Goal: Check status: Check status

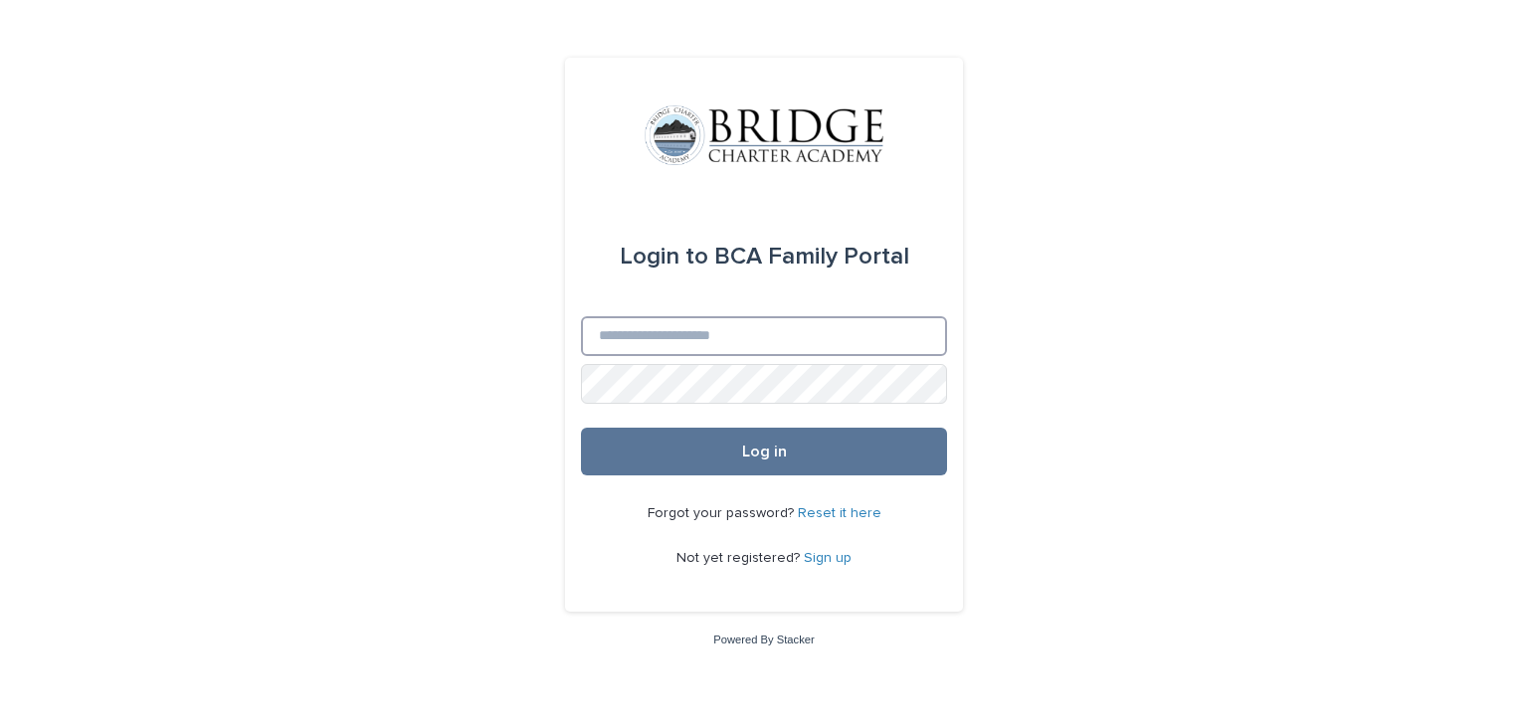
click at [701, 334] on input "Email" at bounding box center [764, 336] width 366 height 40
type input "**********"
click at [581, 428] on button "Log in" at bounding box center [764, 452] width 366 height 48
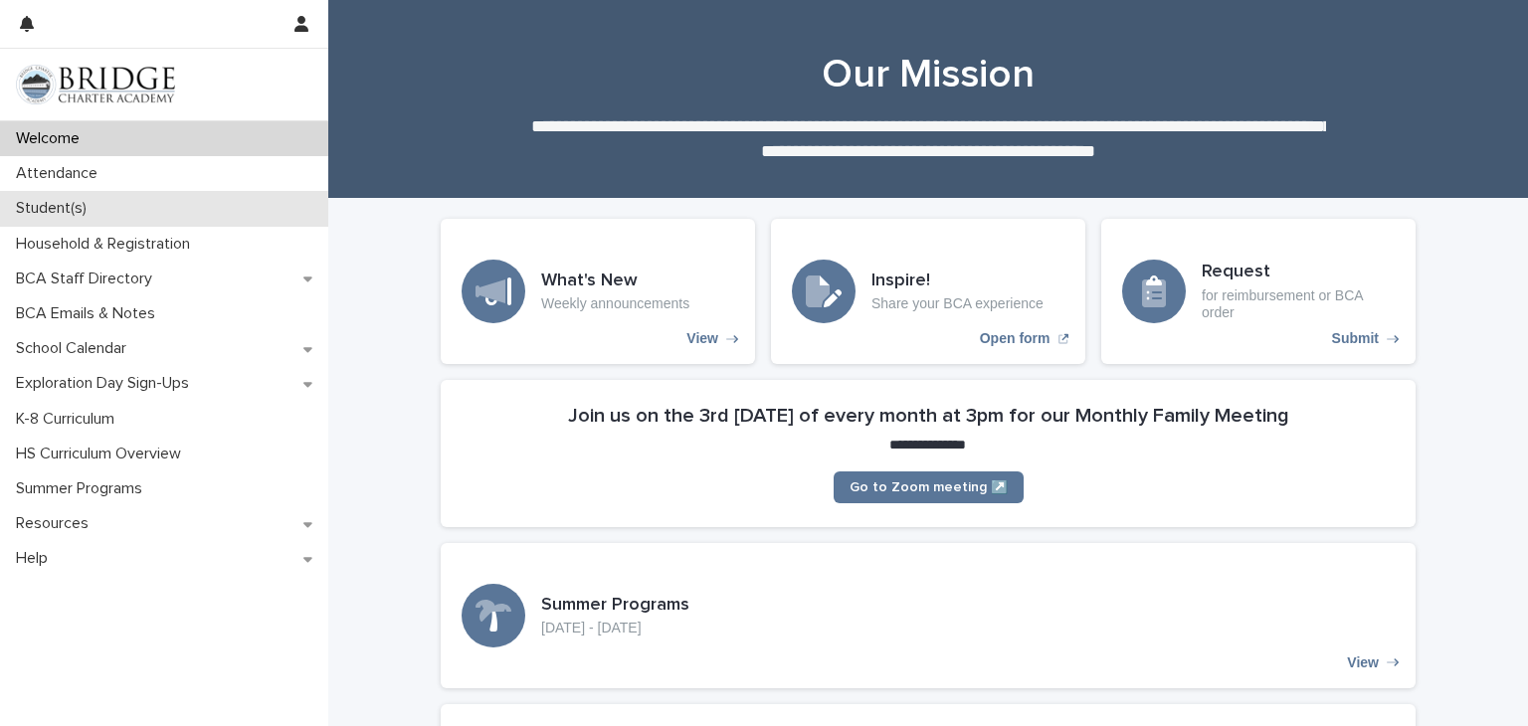
click at [93, 206] on p "Student(s)" at bounding box center [55, 208] width 95 height 19
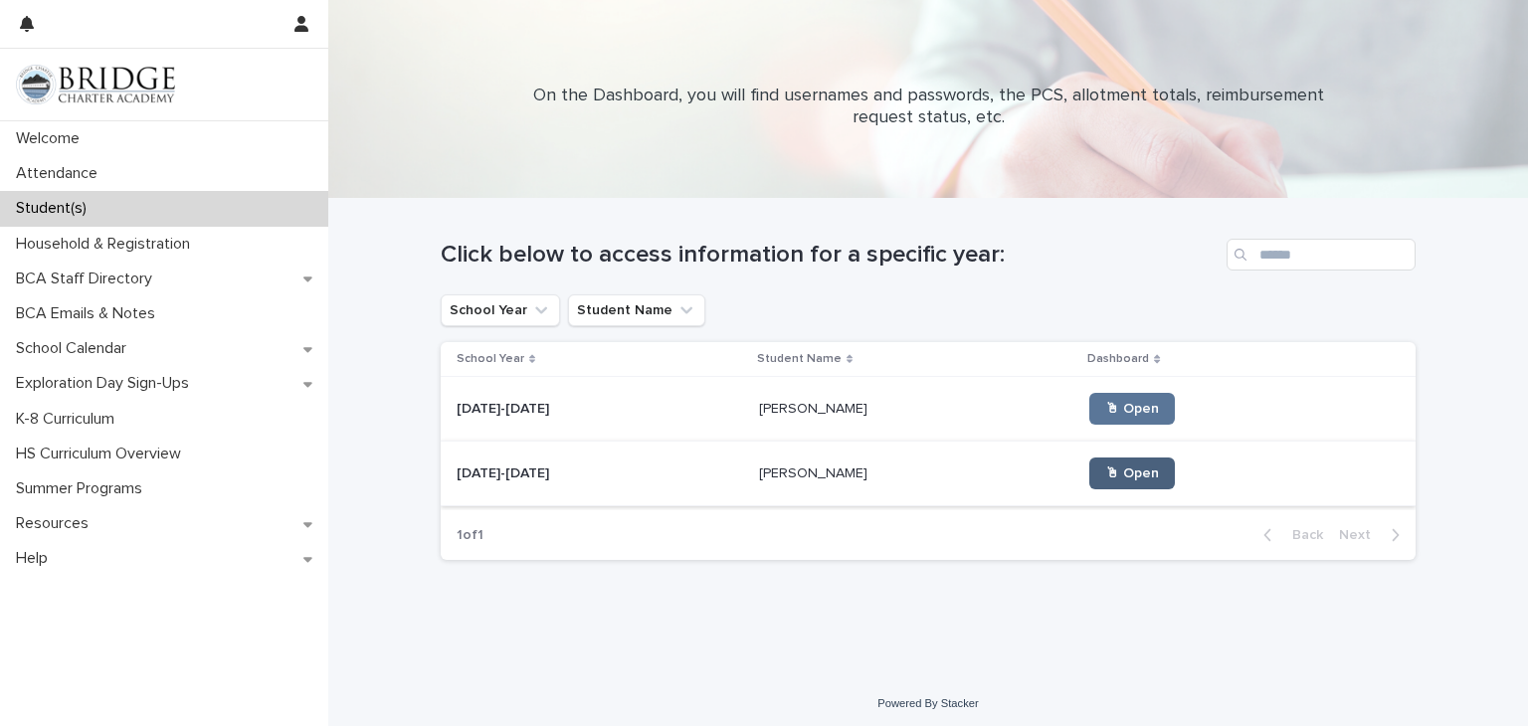
click at [1105, 474] on span "🖱 Open" at bounding box center [1132, 474] width 54 height 14
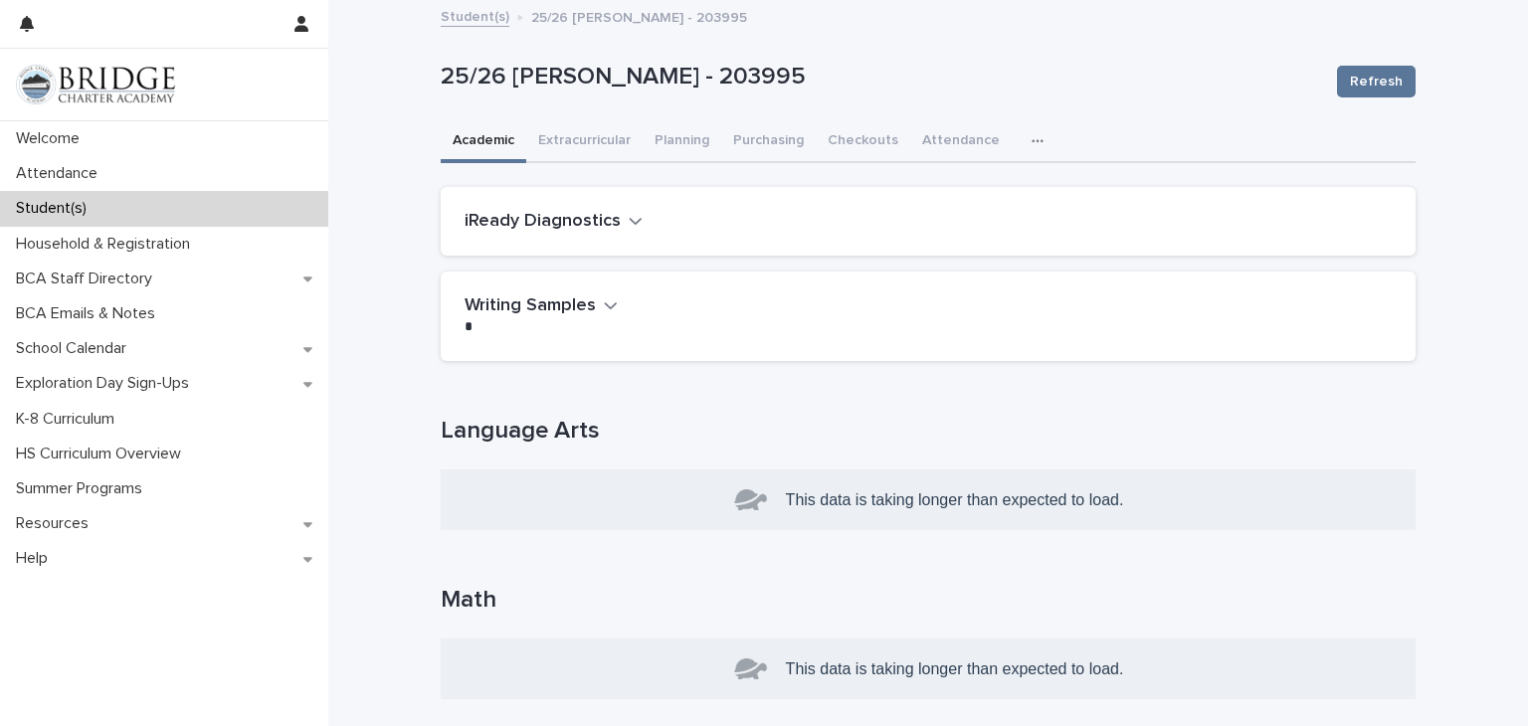
click at [587, 221] on h2 "iReady Diagnostics" at bounding box center [543, 222] width 156 height 22
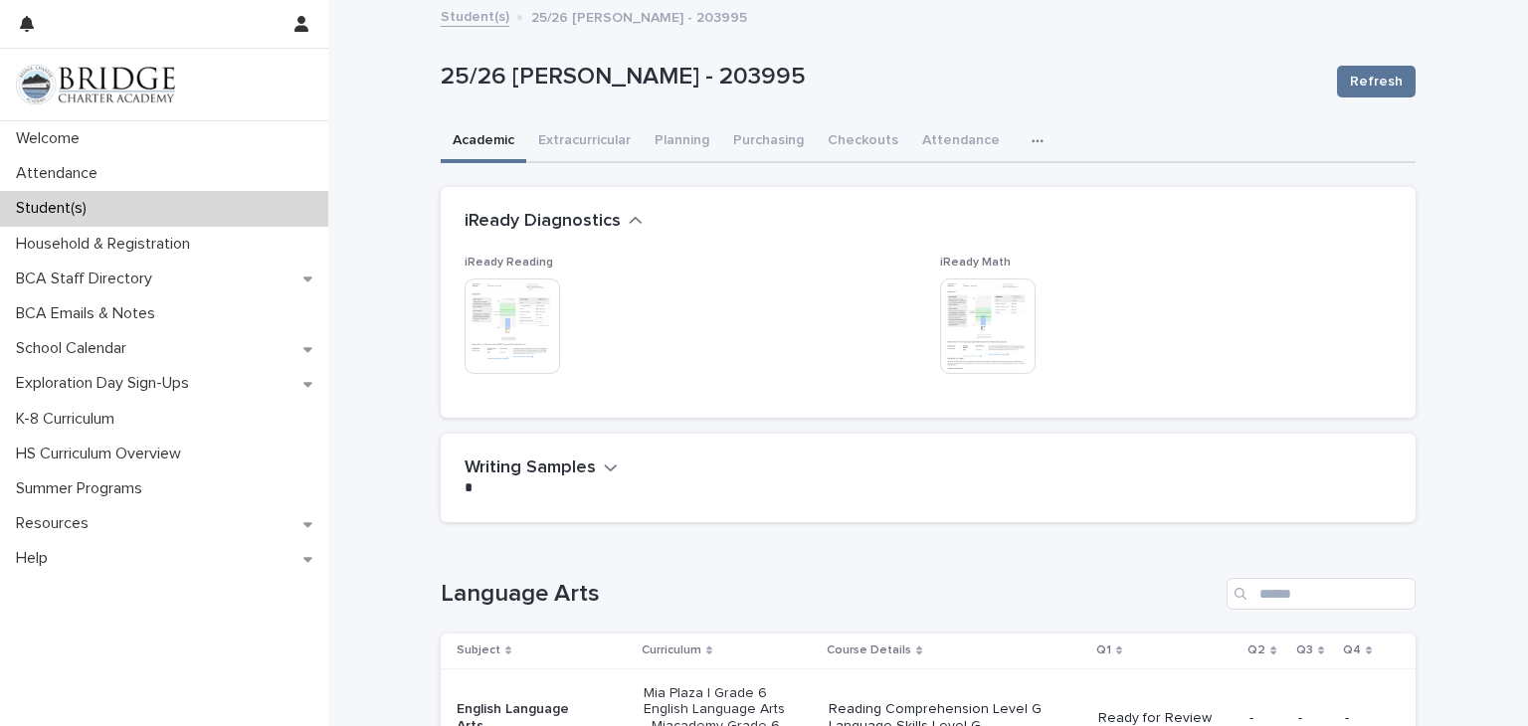
click at [539, 308] on img at bounding box center [512, 326] width 95 height 95
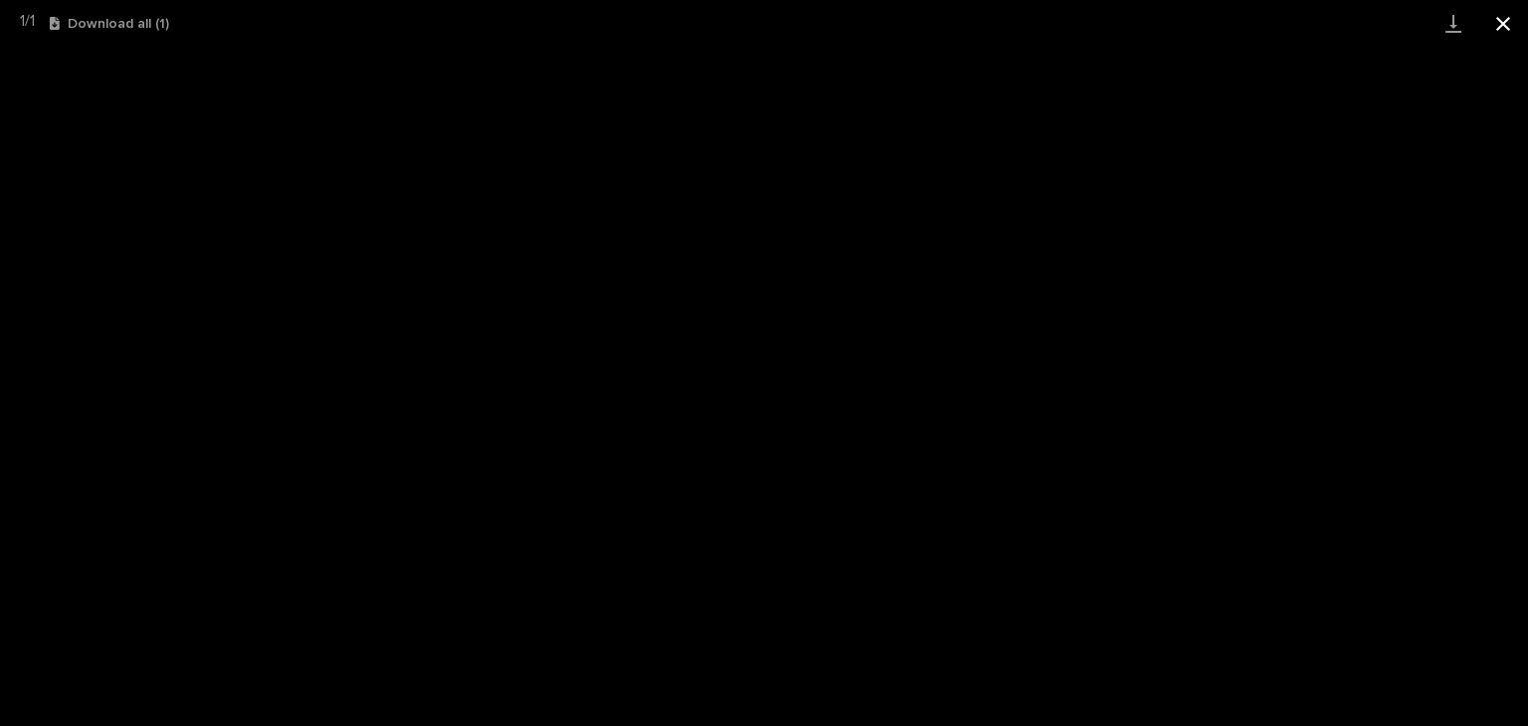
click at [1503, 26] on button "Close gallery" at bounding box center [1503, 23] width 50 height 47
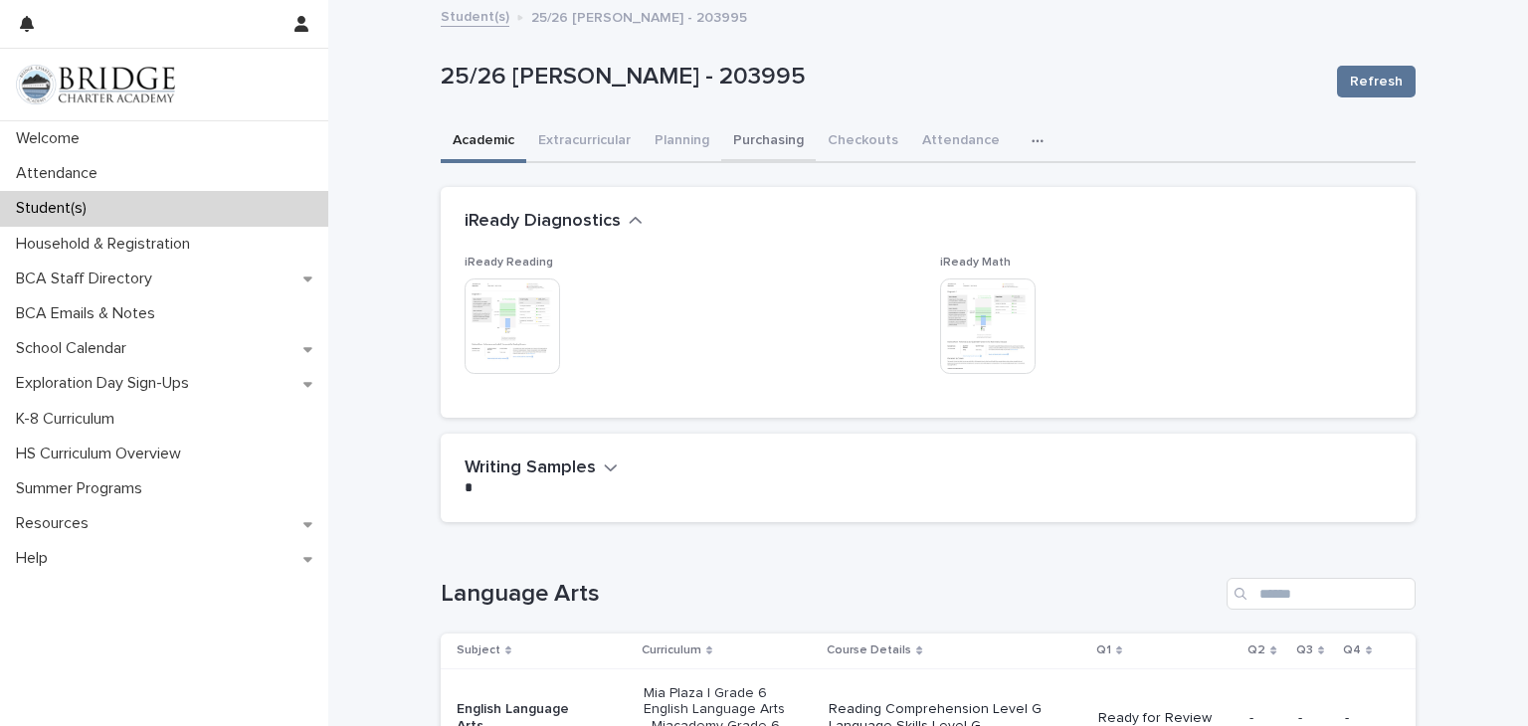
click at [753, 145] on button "Purchasing" at bounding box center [768, 142] width 95 height 42
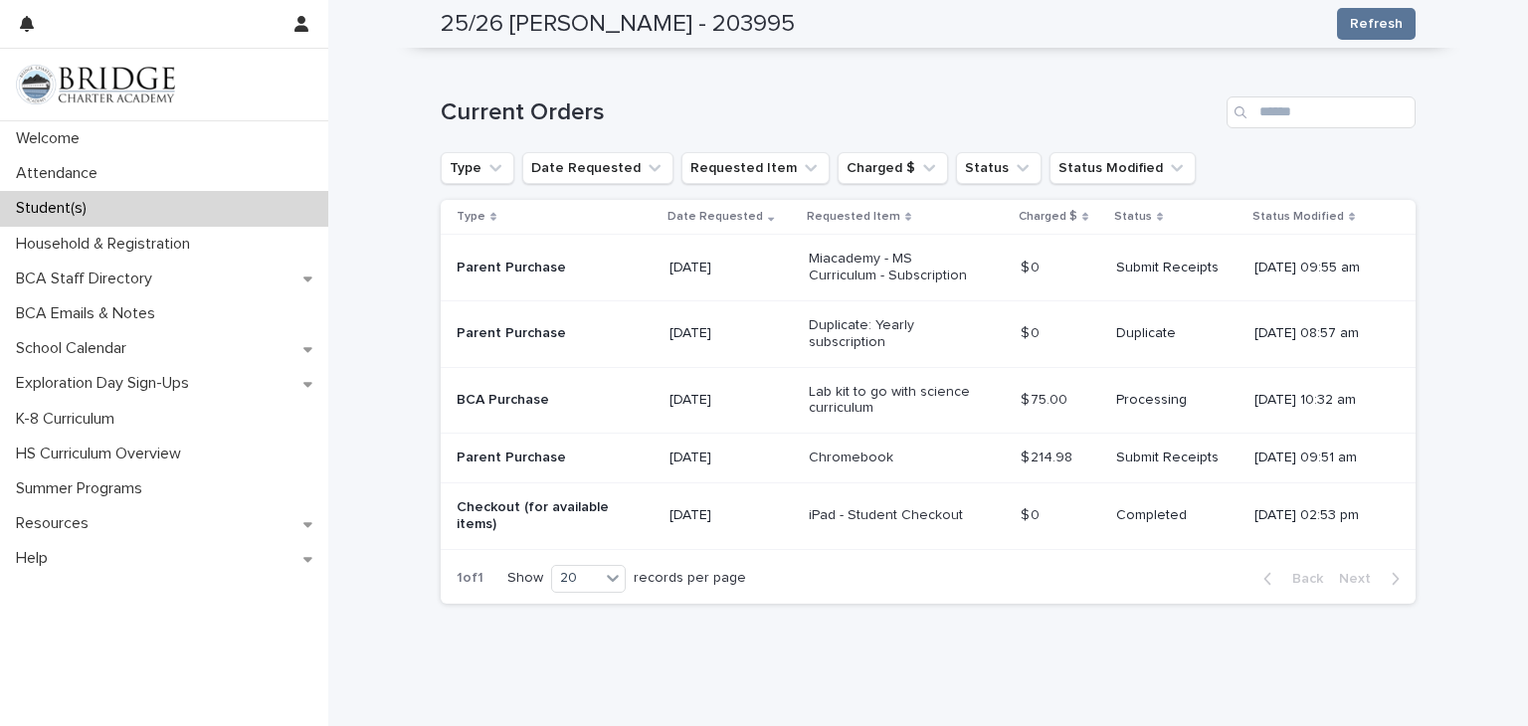
scroll to position [444, 0]
click at [871, 271] on p "Miacademy - MS Curriculum - Subscription" at bounding box center [892, 266] width 166 height 34
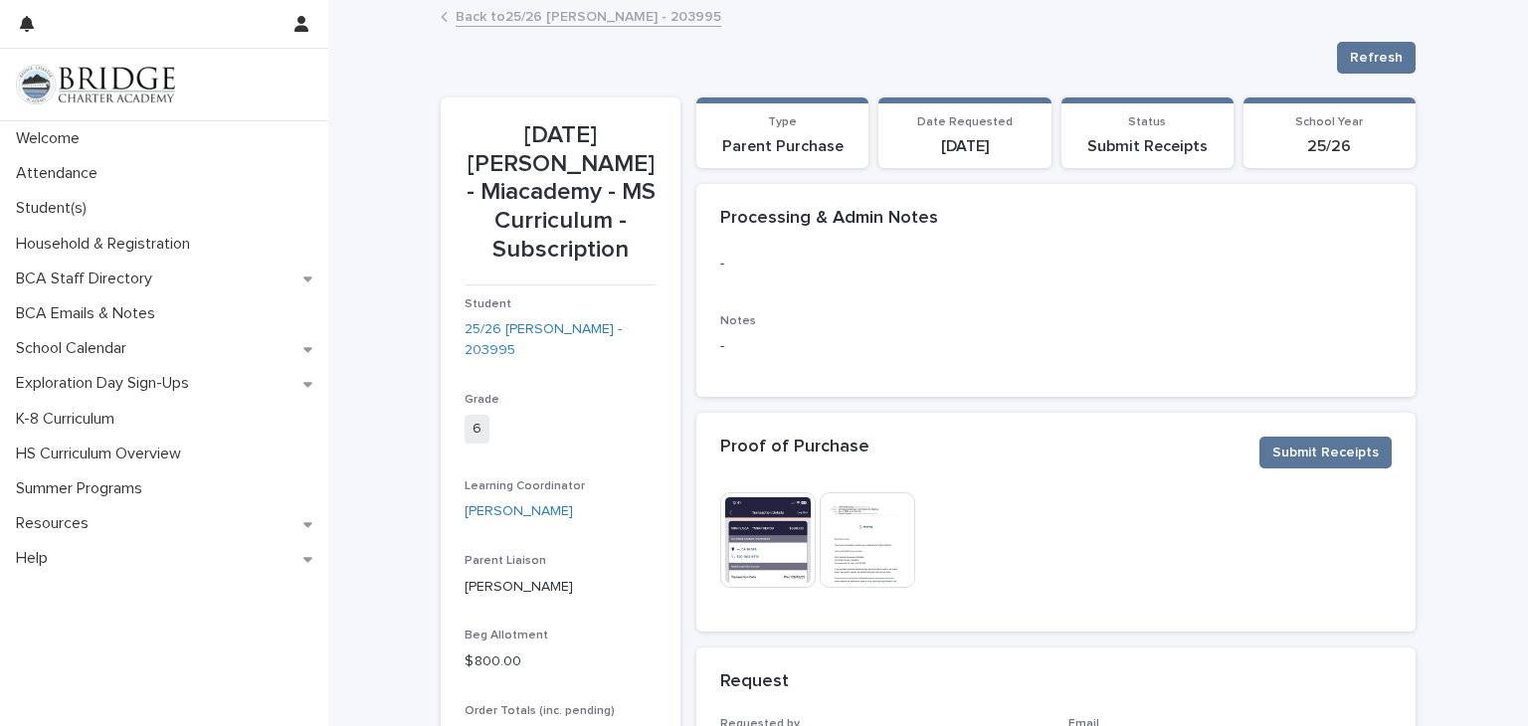
click at [573, 21] on link "Back to 25/26 Hansen, Noah - 203995" at bounding box center [589, 15] width 266 height 23
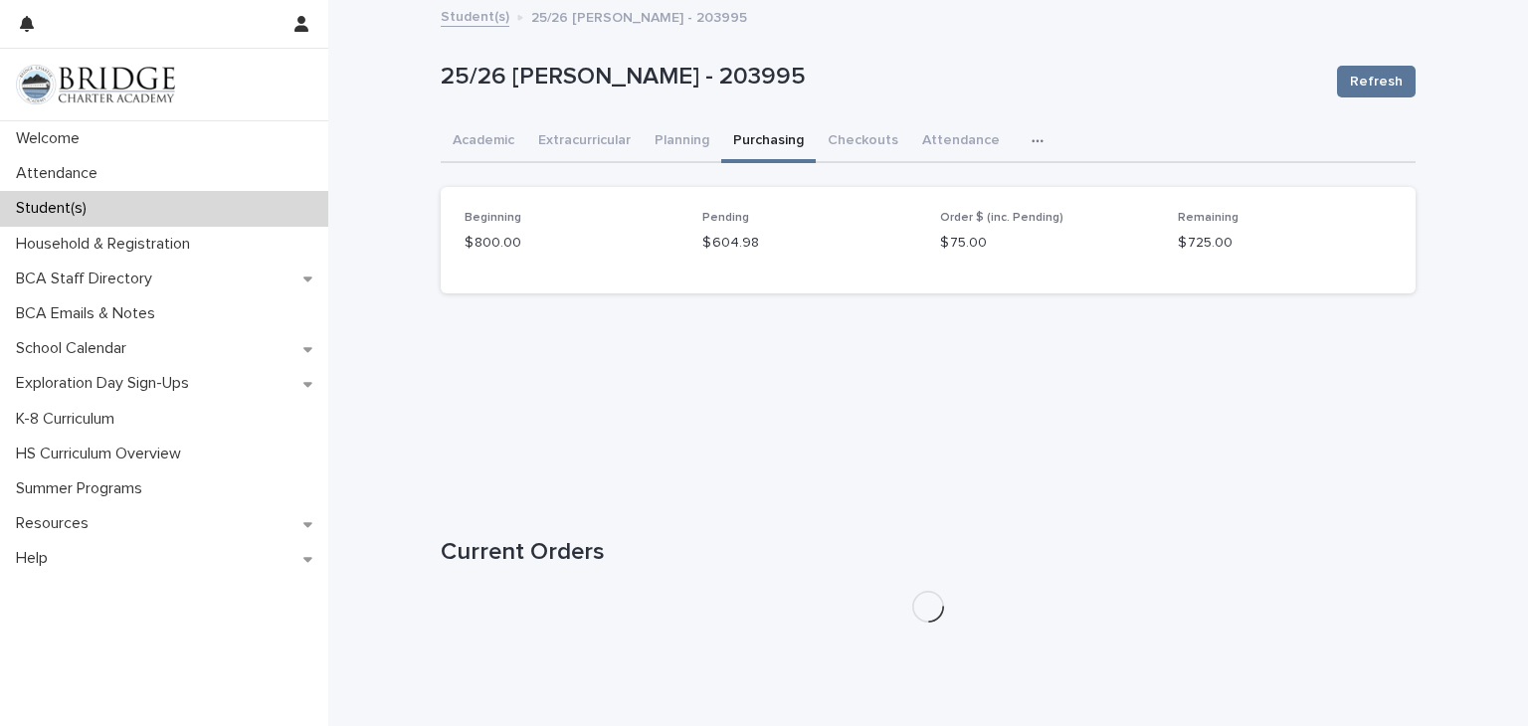
click at [1032, 143] on icon "button" at bounding box center [1038, 141] width 12 height 14
click at [705, 140] on button "Planning" at bounding box center [682, 142] width 79 height 42
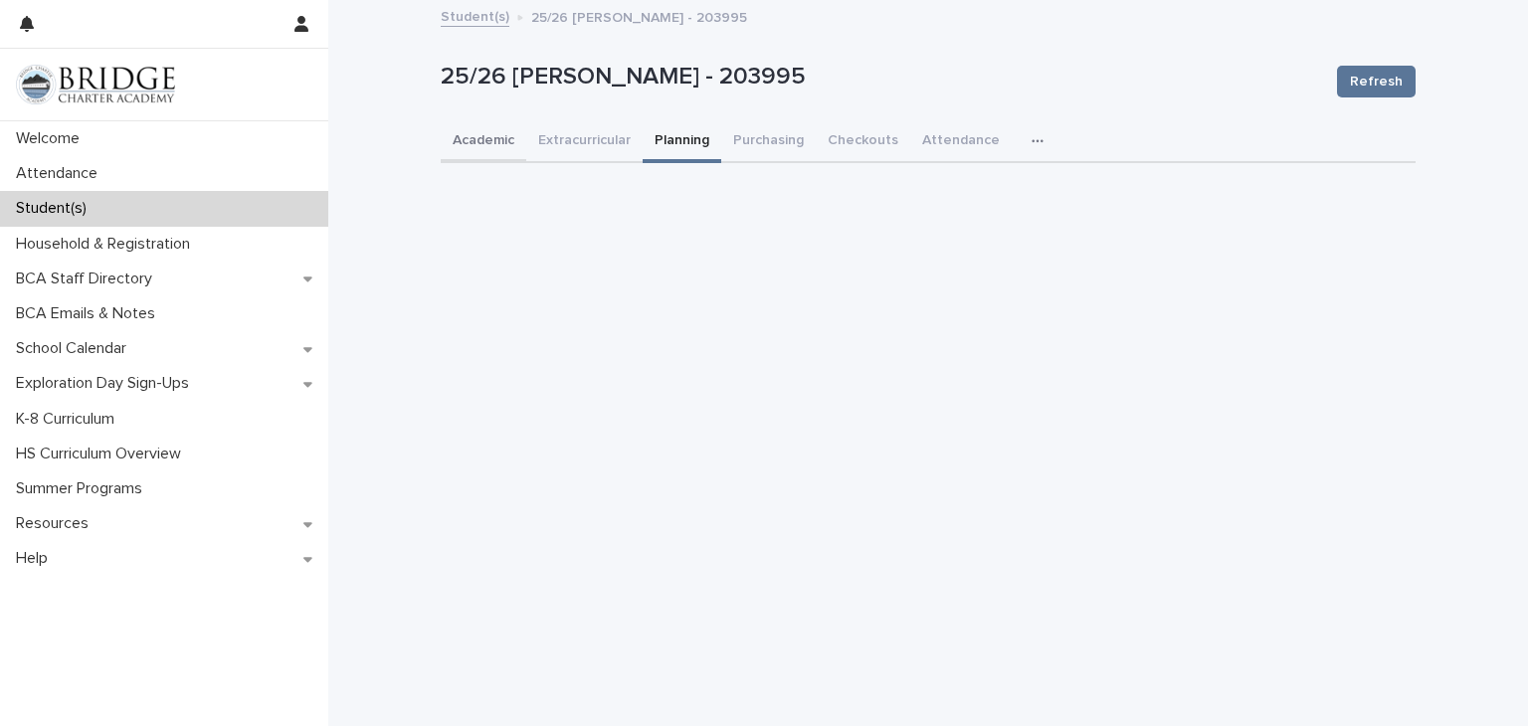
click at [487, 145] on button "Academic" at bounding box center [484, 142] width 86 height 42
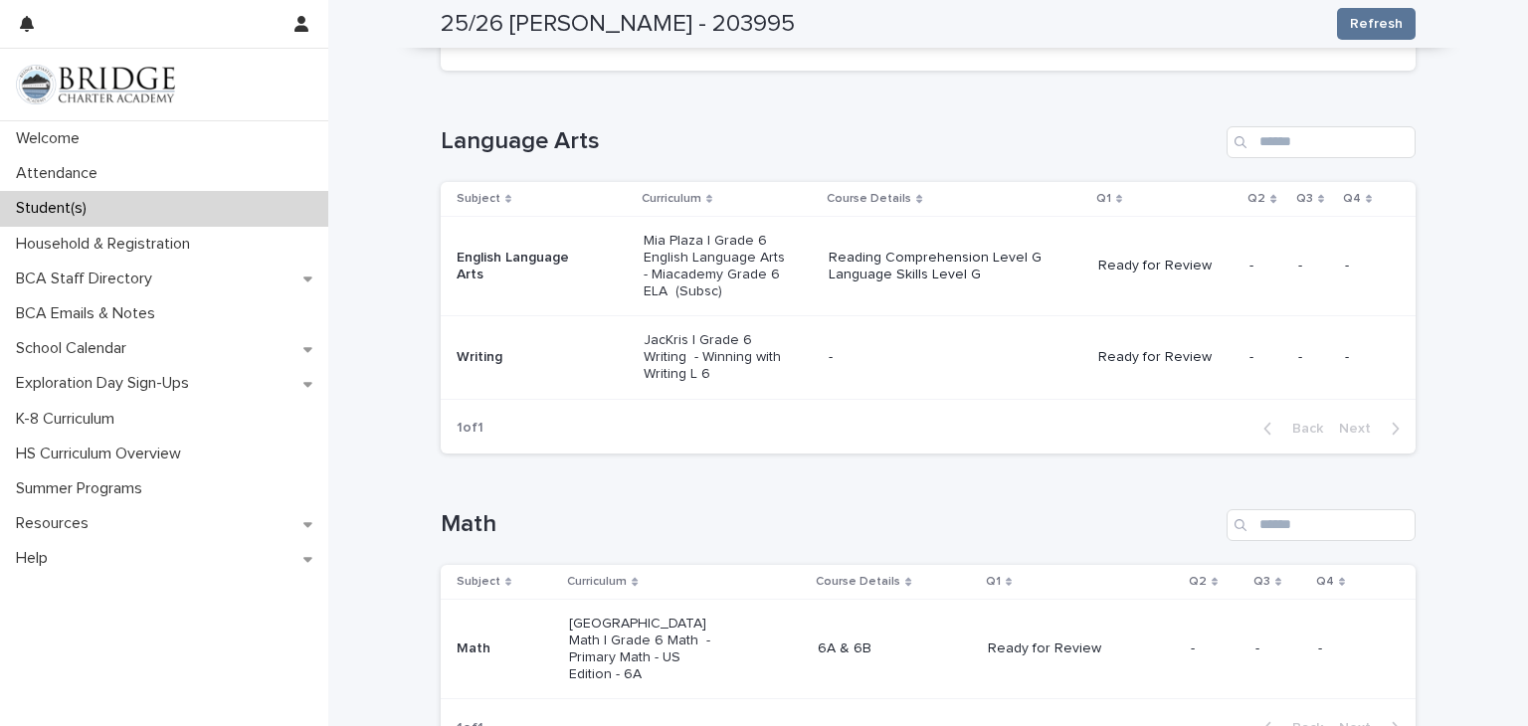
scroll to position [291, 0]
click at [761, 257] on p "Mia Plaza | Grade 6 English Language Arts - Miacademy Grade 6 ELA (Subsc)" at bounding box center [715, 265] width 142 height 67
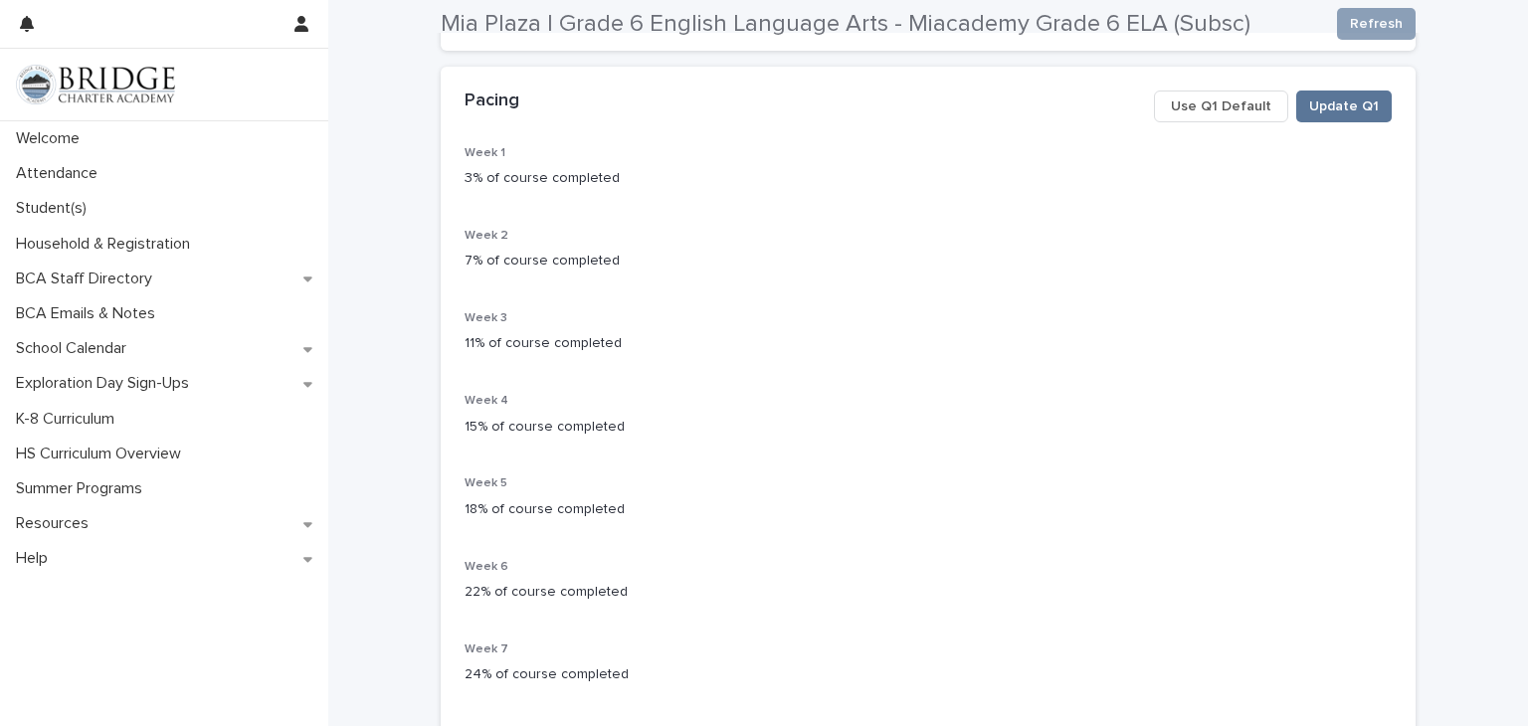
scroll to position [294, 0]
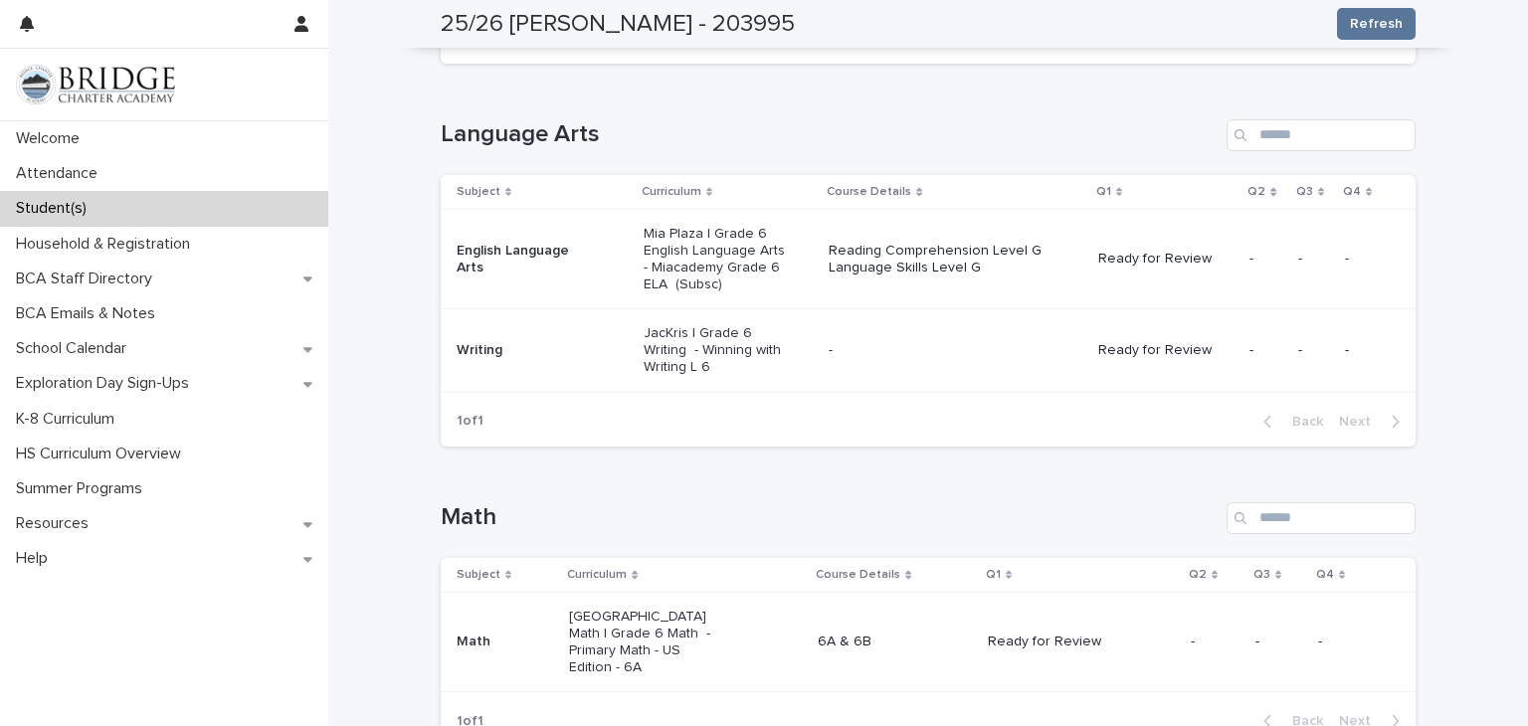
scroll to position [295, 0]
click at [716, 347] on p "JacKris | Grade 6 Writing - Winning with Writing L 6" at bounding box center [715, 352] width 142 height 50
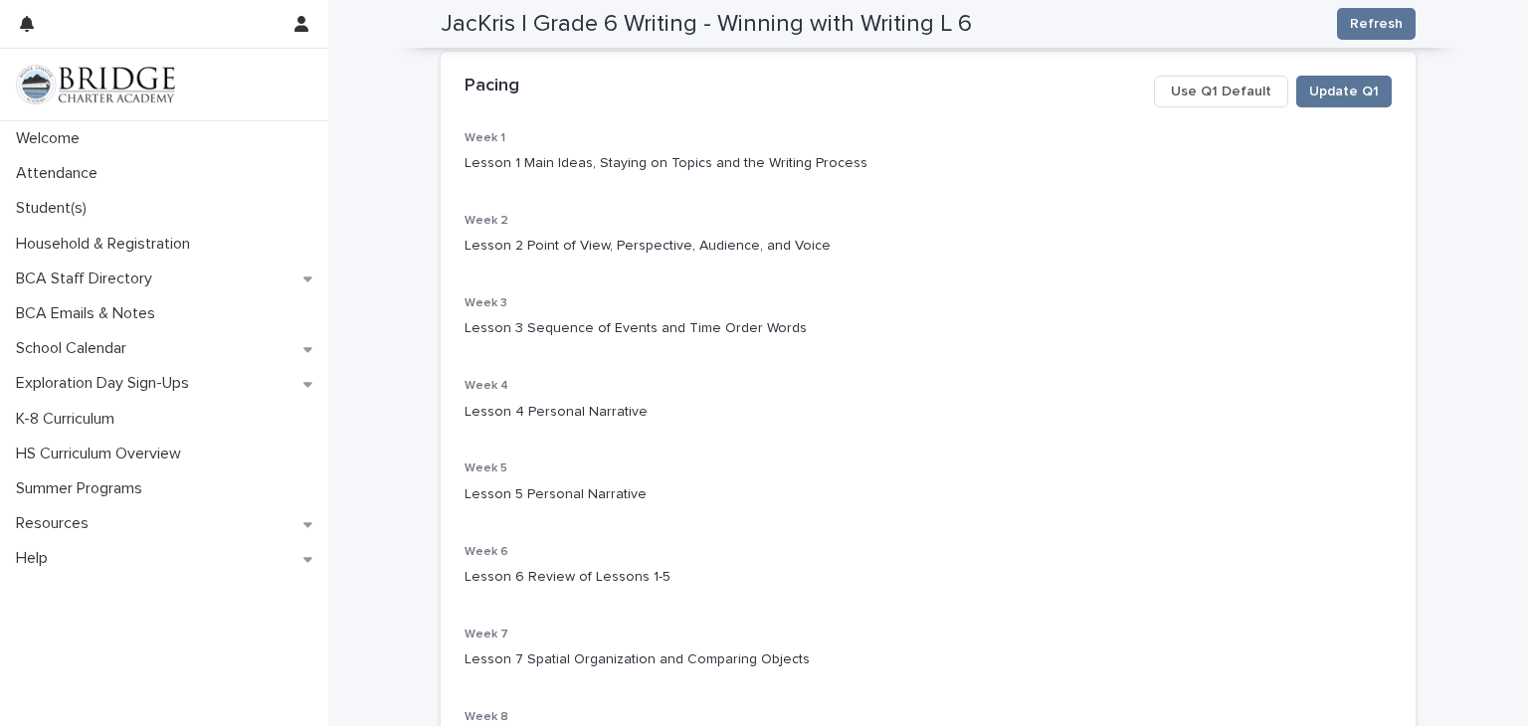
scroll to position [322, 0]
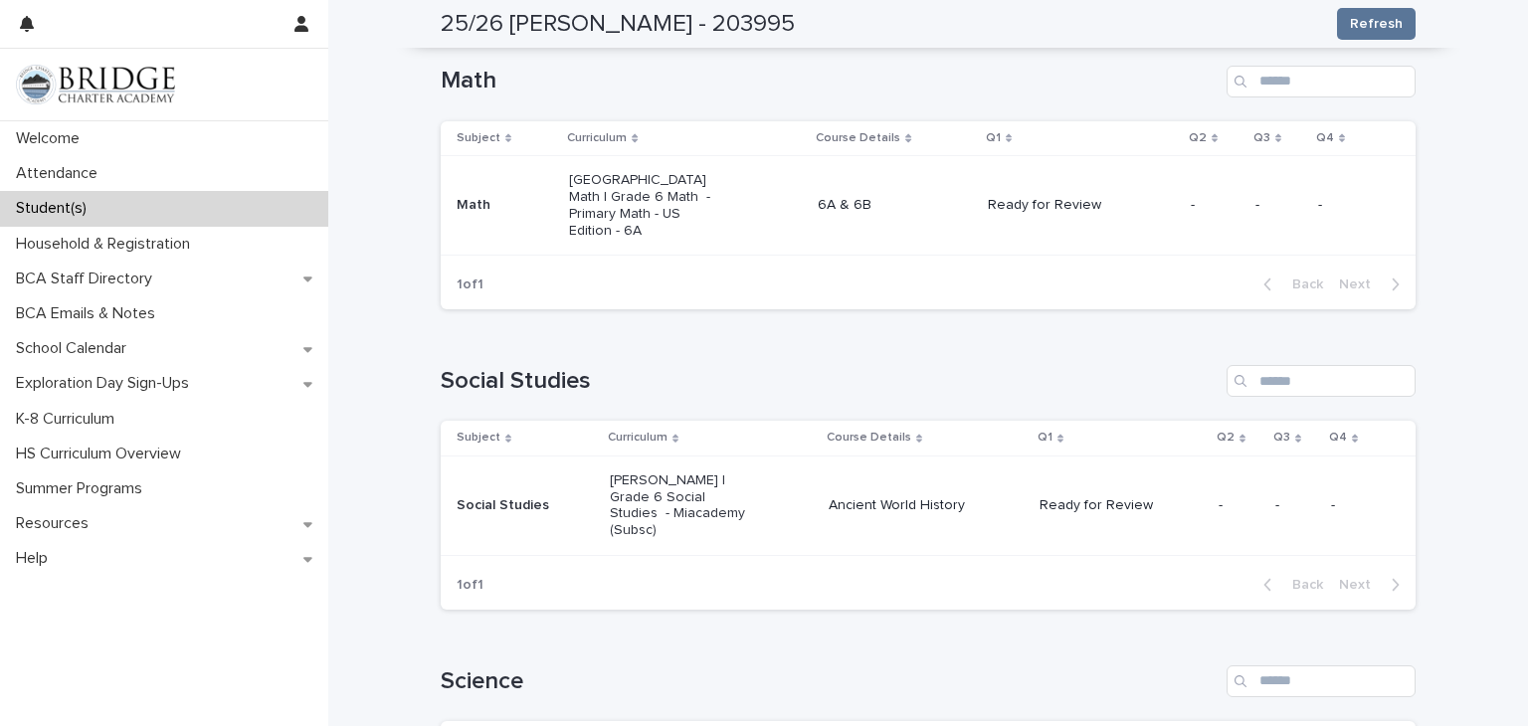
scroll to position [732, 0]
click at [644, 201] on p "Singapore Math | Grade 6 Math - Primary Math - US Edition - 6A" at bounding box center [640, 207] width 142 height 67
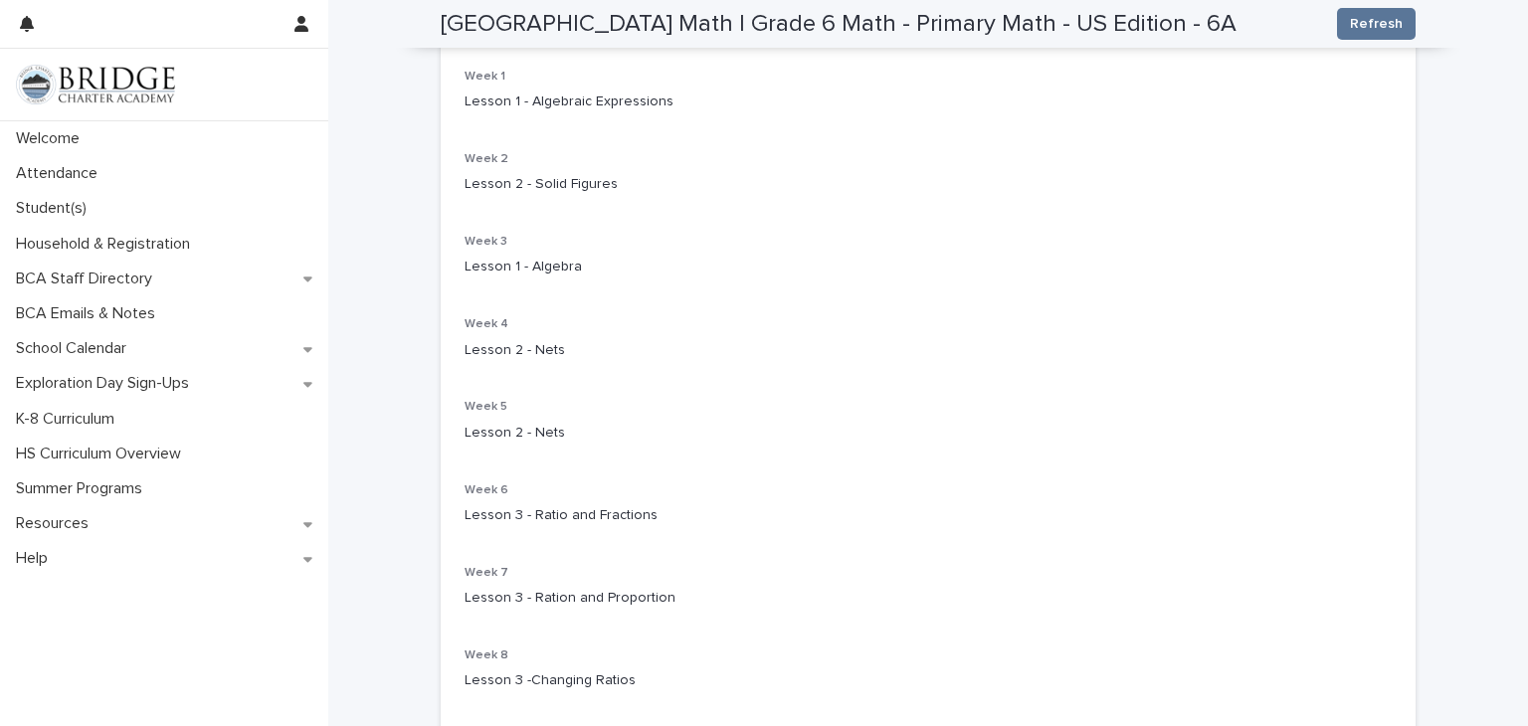
scroll to position [364, 0]
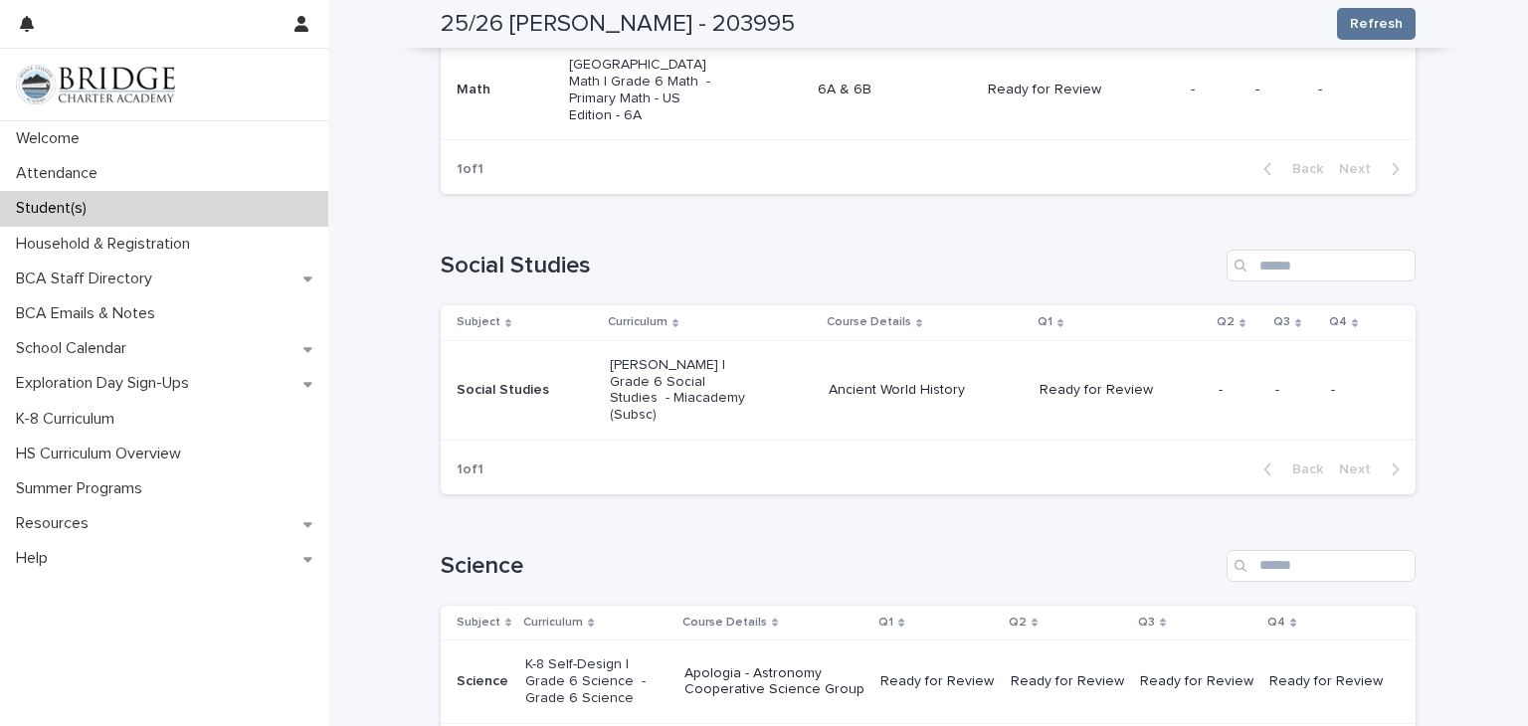
scroll to position [880, 0]
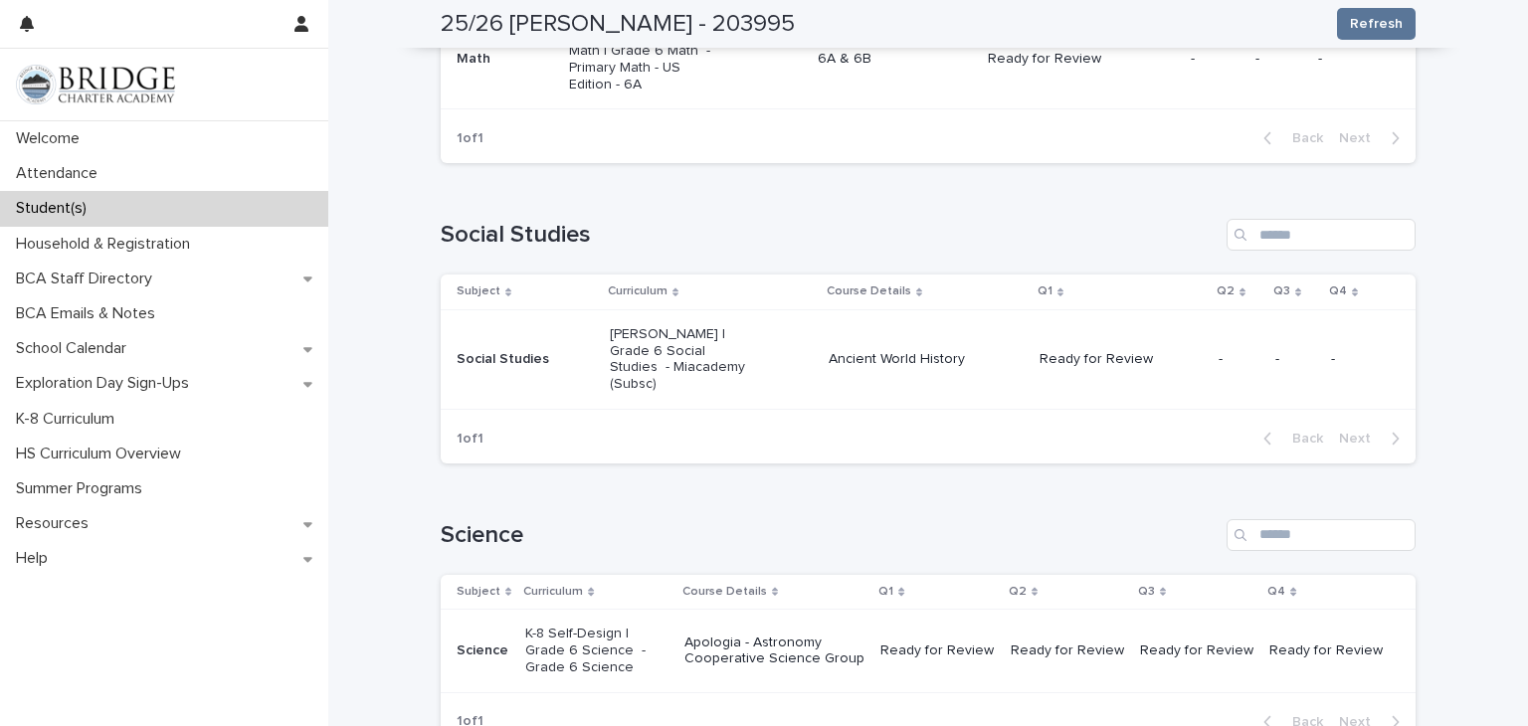
click at [686, 342] on p "Mia Plaza | Grade 6 Social Studies - Miacademy (Subsc)" at bounding box center [681, 359] width 142 height 67
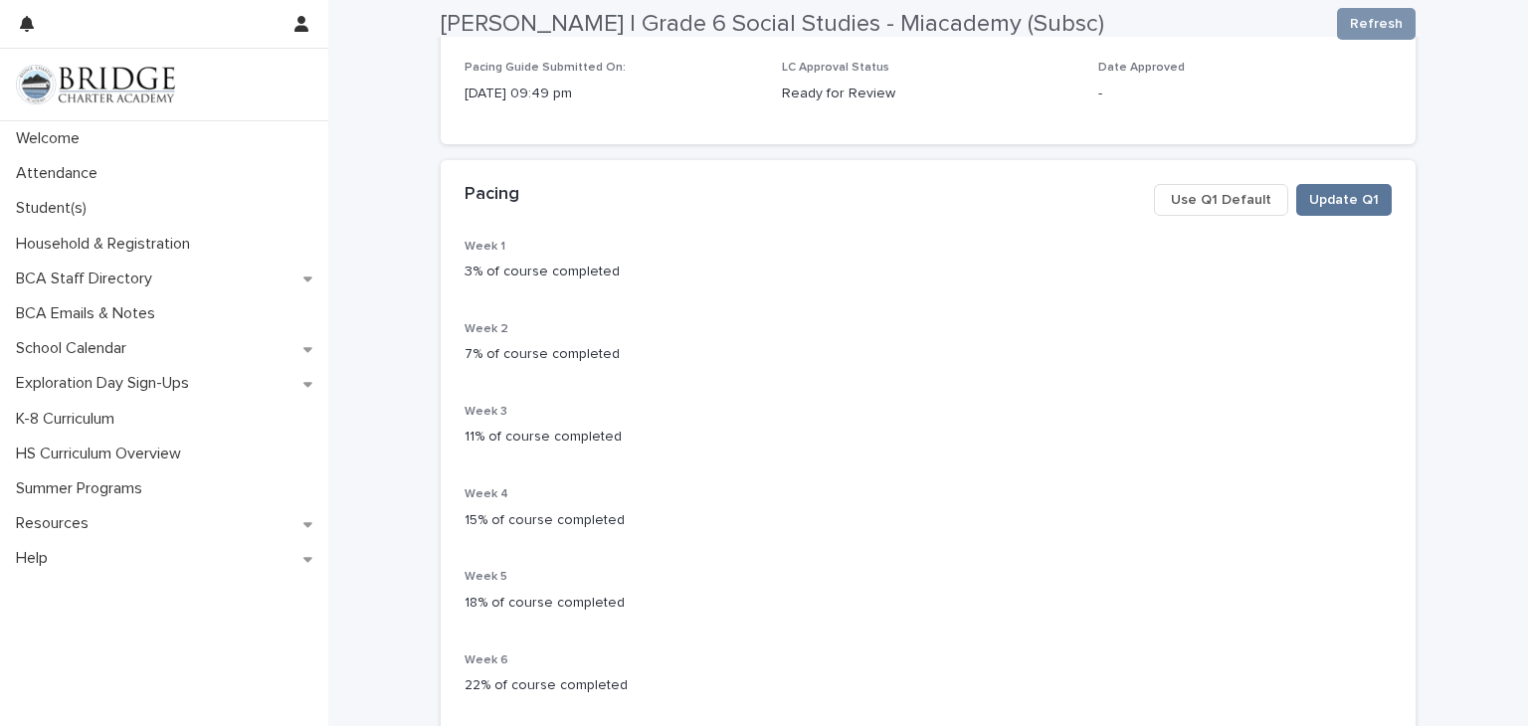
scroll to position [197, 0]
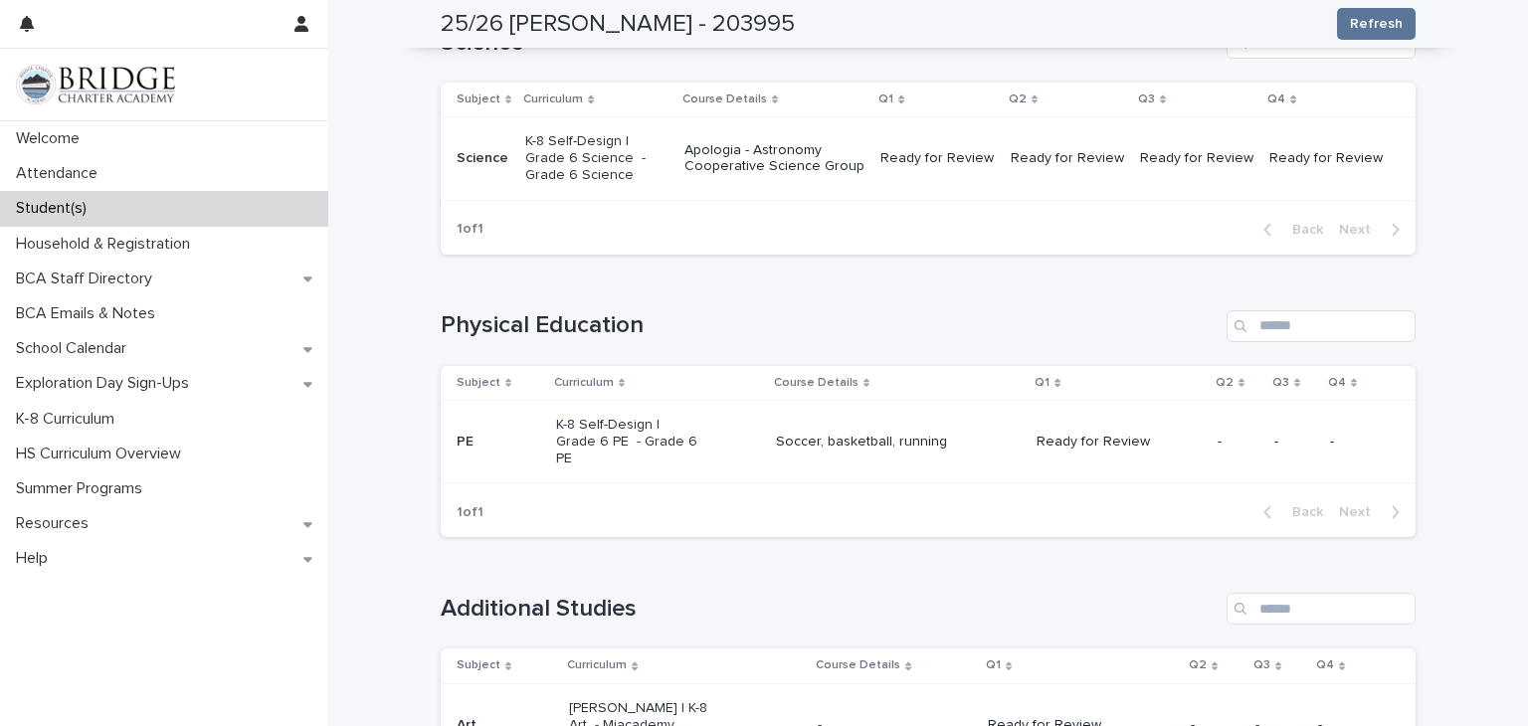
scroll to position [1369, 0]
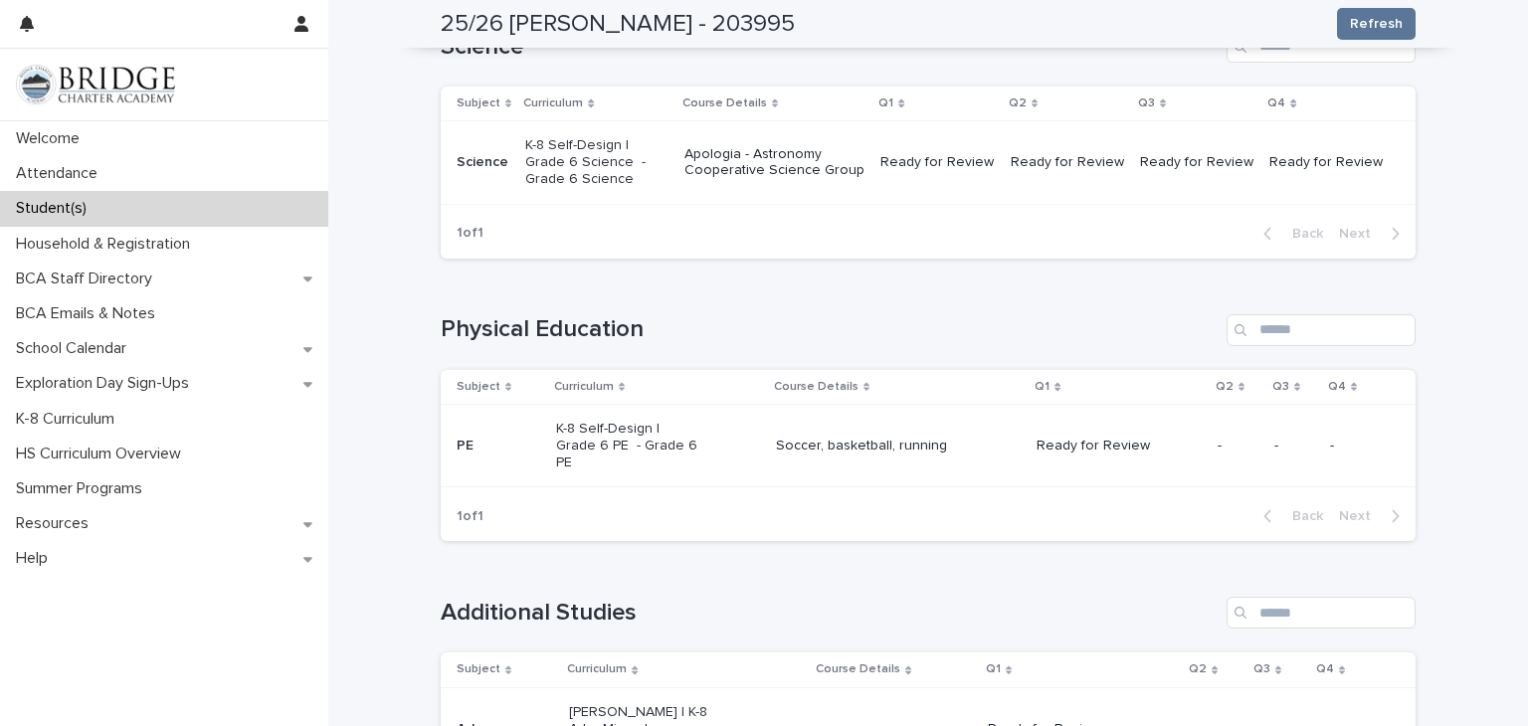
click at [824, 430] on div "Soccer, basketball, running" at bounding box center [898, 446] width 245 height 33
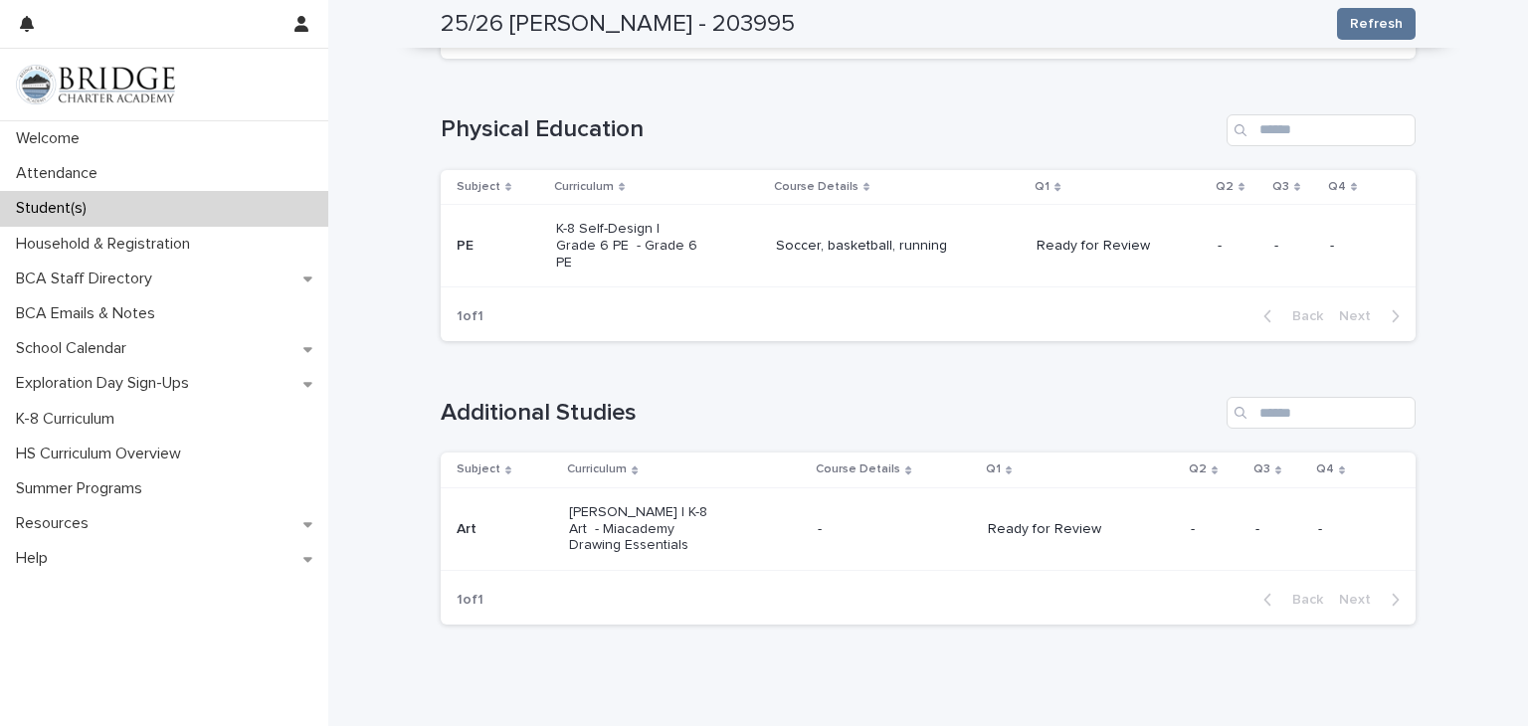
scroll to position [1577, 0]
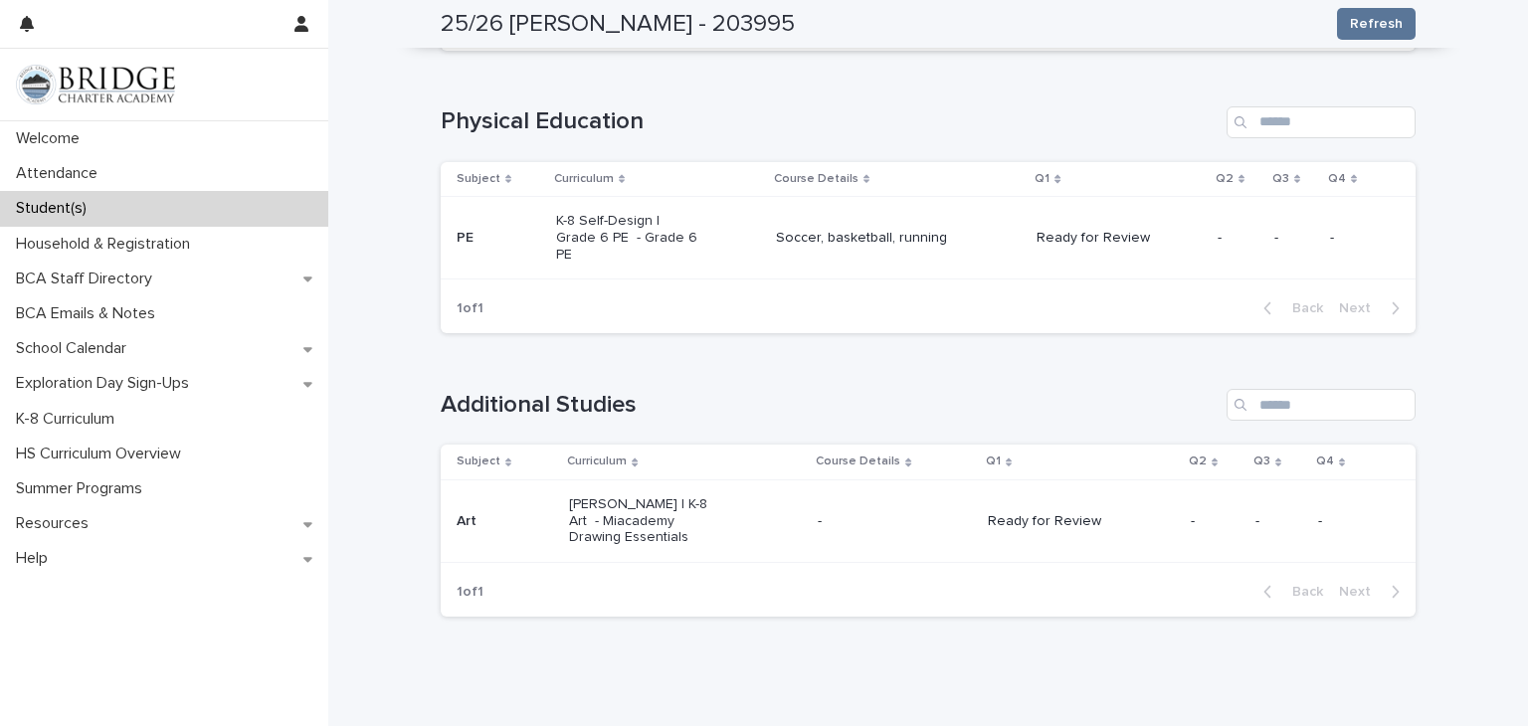
click at [909, 509] on div "-" at bounding box center [894, 519] width 153 height 21
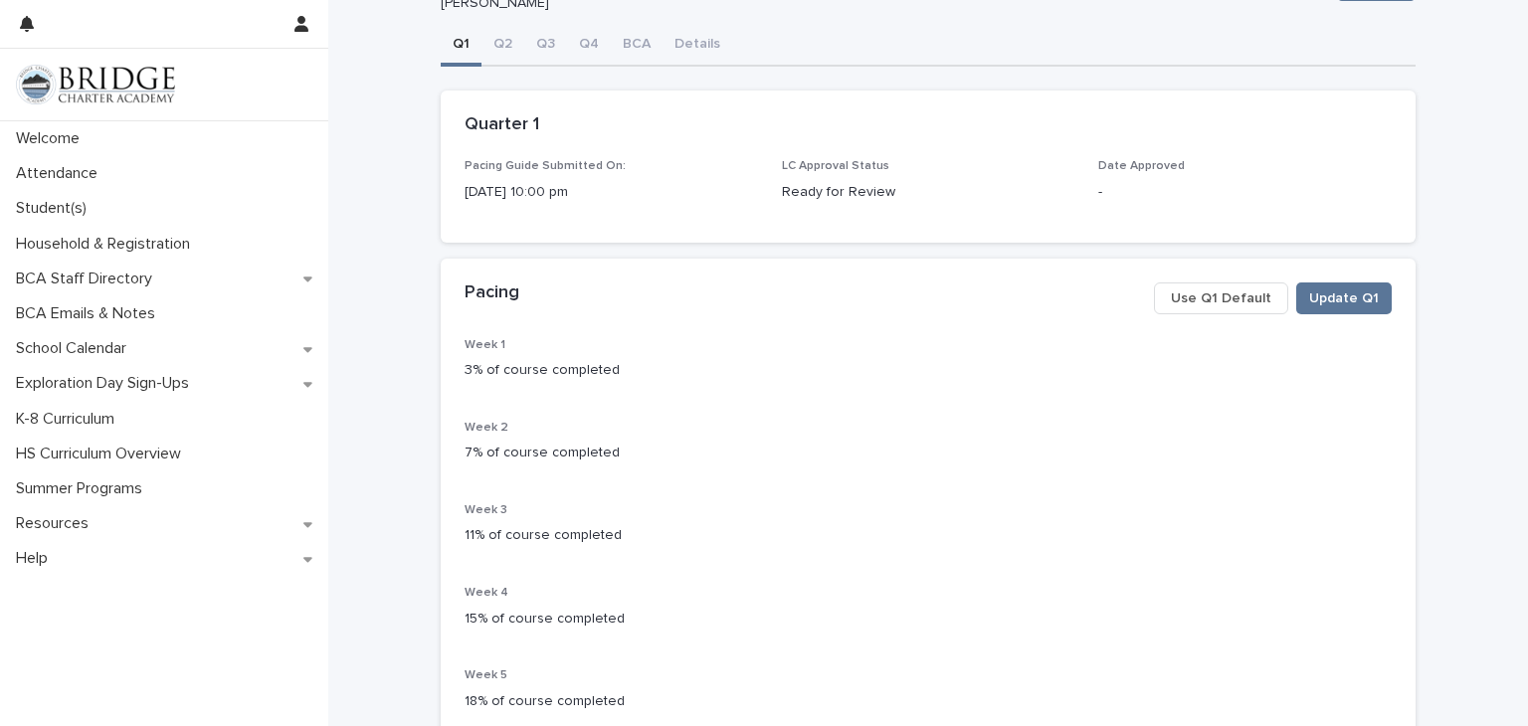
scroll to position [103, 0]
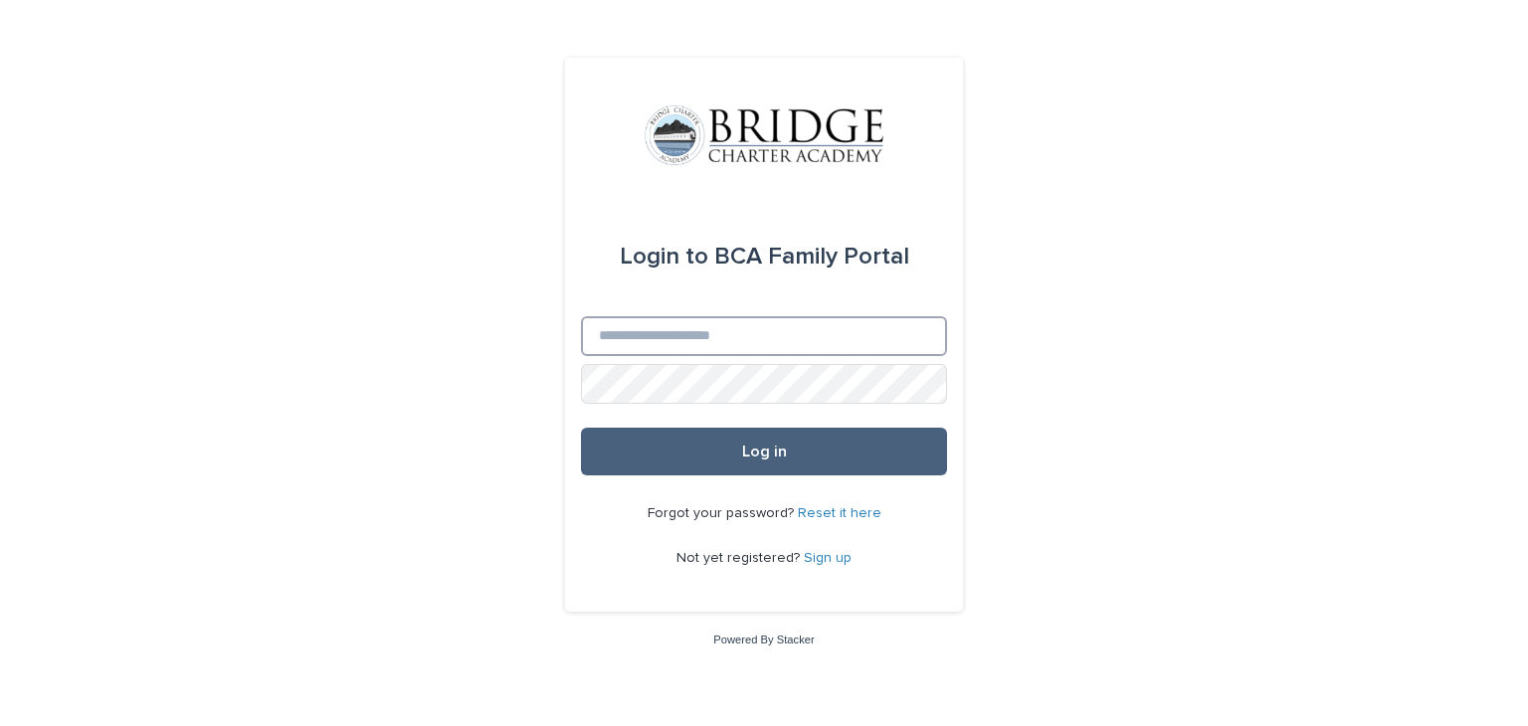
type input "**********"
click at [813, 440] on button "Log in" at bounding box center [764, 452] width 366 height 48
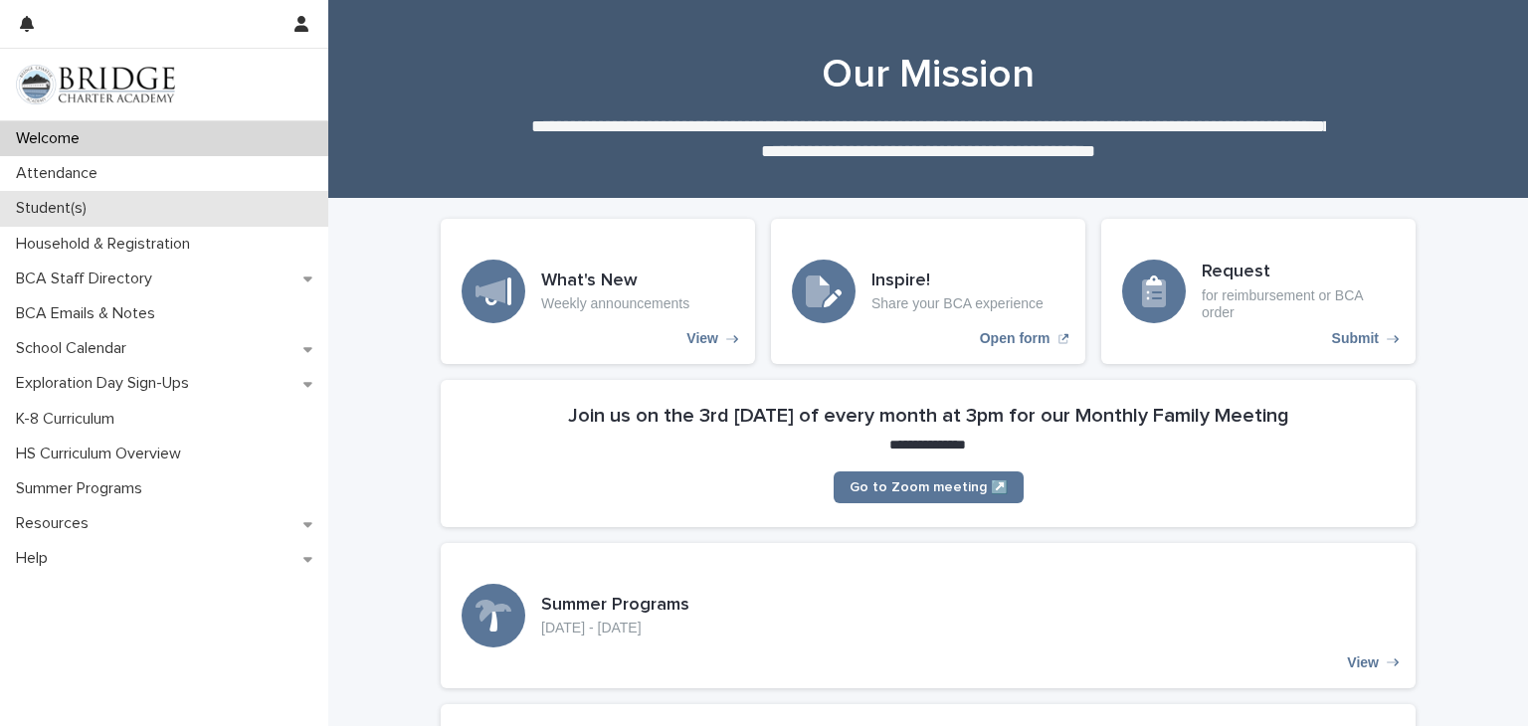
click at [57, 211] on p "Student(s)" at bounding box center [55, 208] width 95 height 19
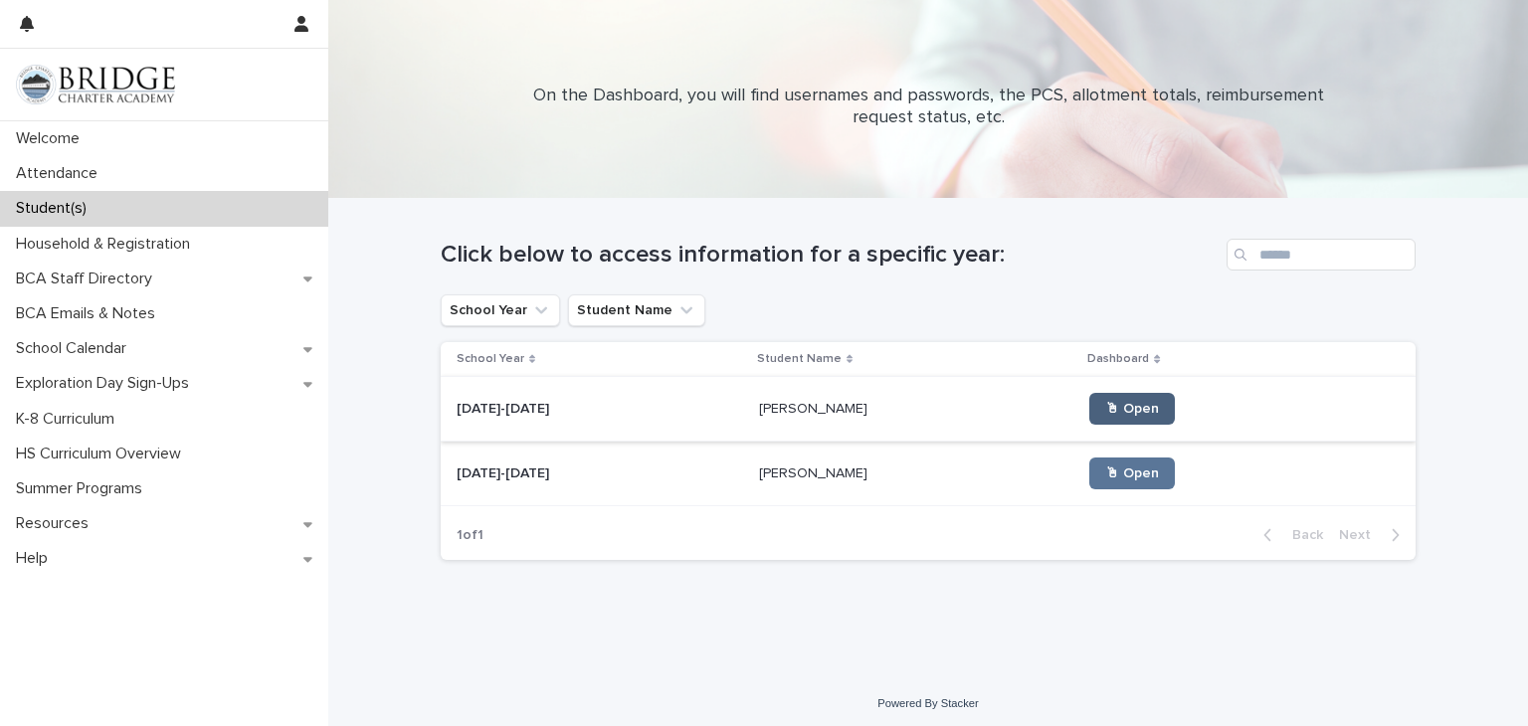
click at [1105, 410] on span "🖱 Open" at bounding box center [1132, 409] width 54 height 14
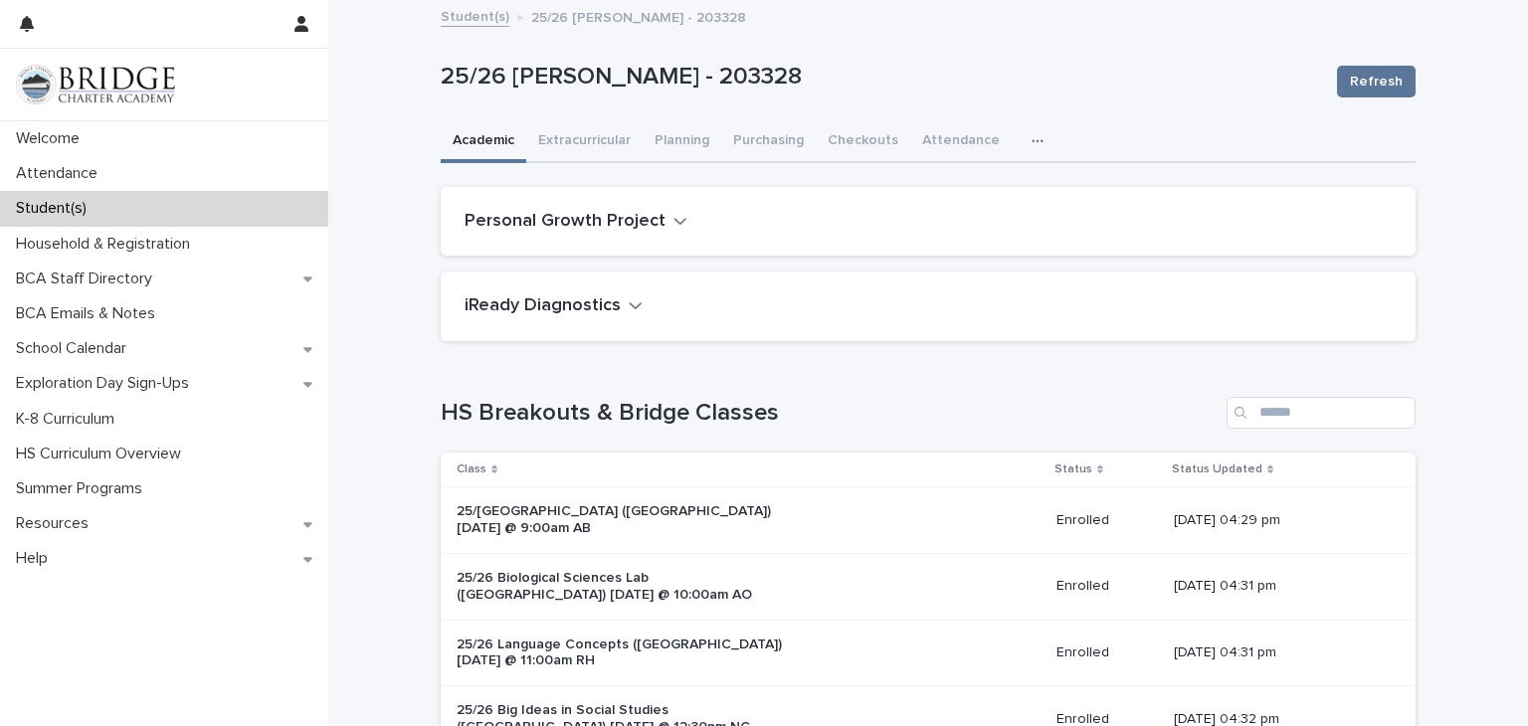
click at [1088, 410] on h1 "HS Breakouts & Bridge Classes" at bounding box center [830, 413] width 778 height 29
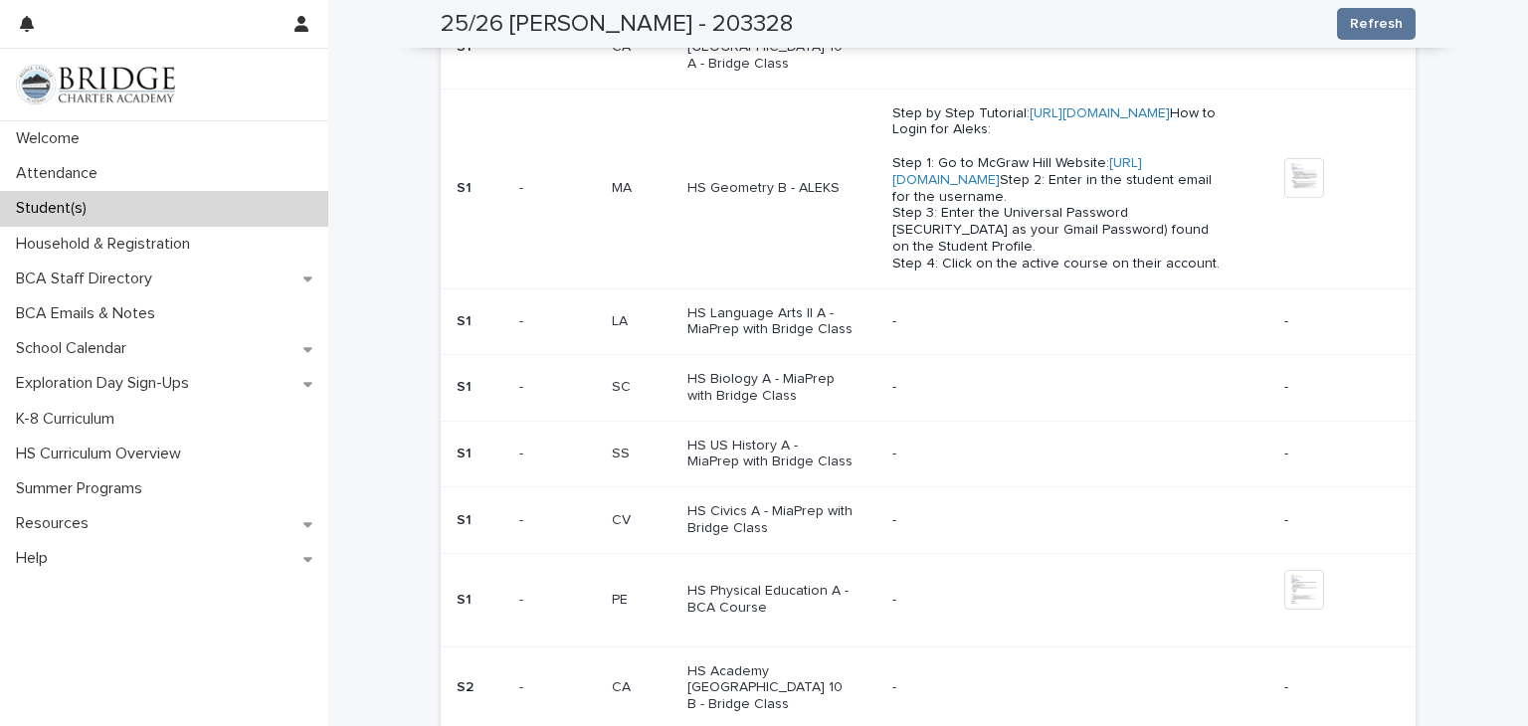
scroll to position [959, 0]
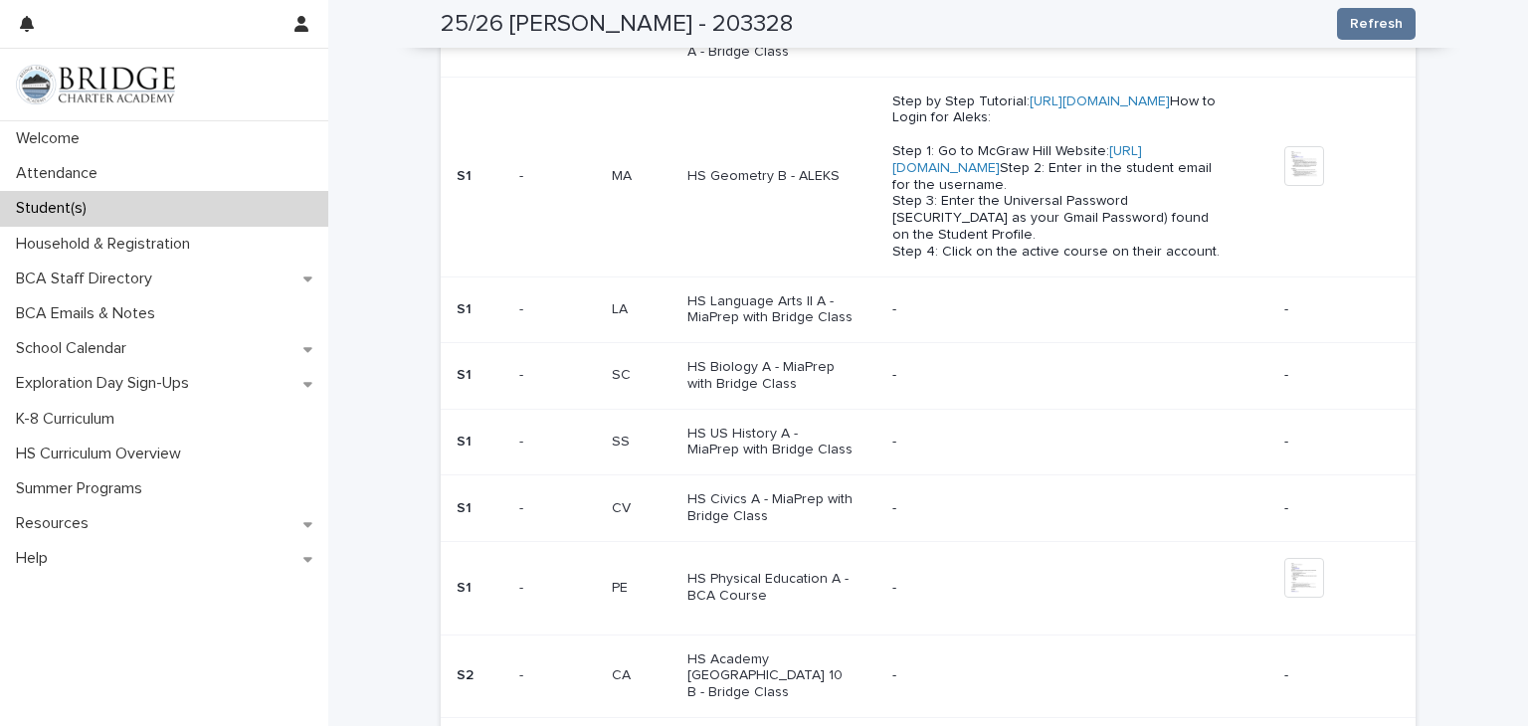
click at [752, 173] on p "HS Geometry B - ALEKS" at bounding box center [770, 176] width 166 height 17
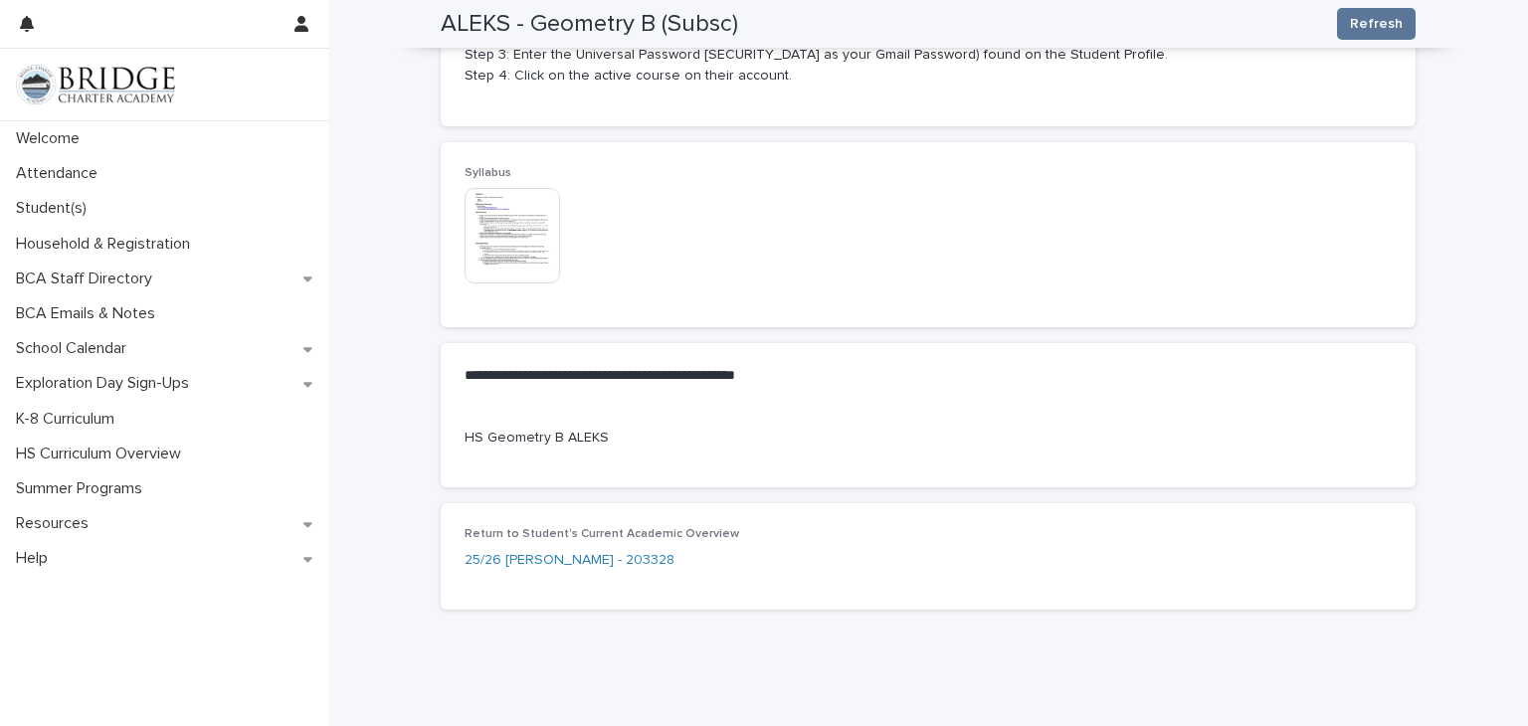
scroll to position [385, 0]
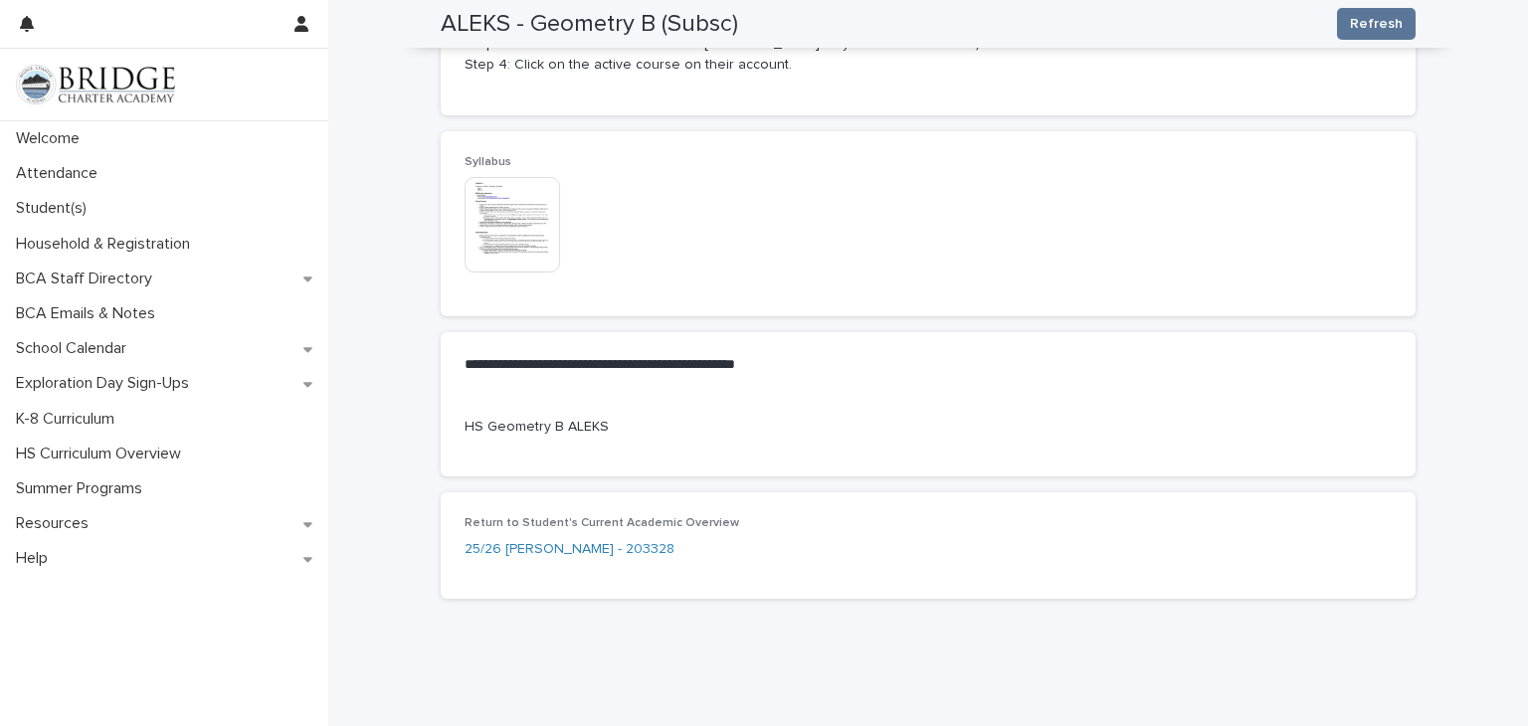
click at [524, 270] on img at bounding box center [512, 224] width 95 height 95
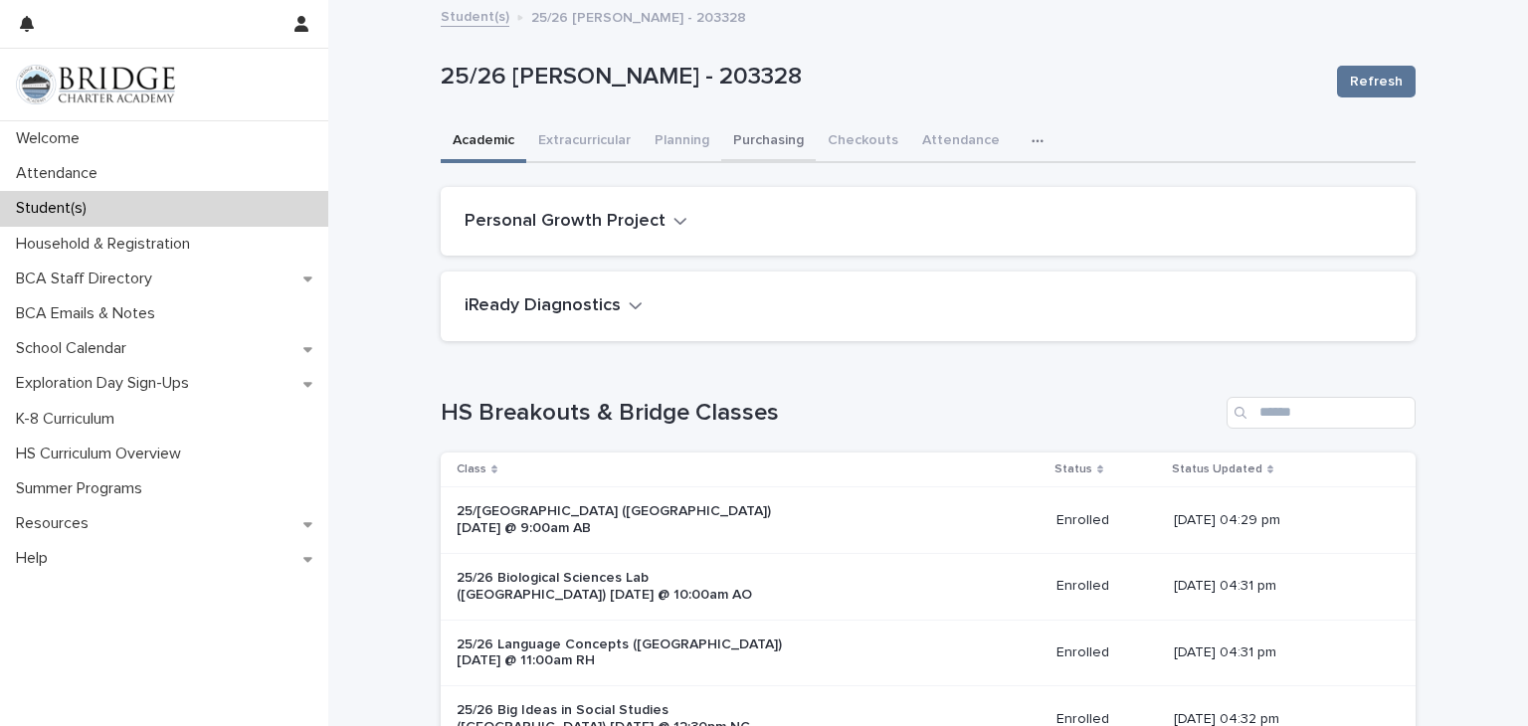
click at [780, 142] on button "Purchasing" at bounding box center [768, 142] width 95 height 42
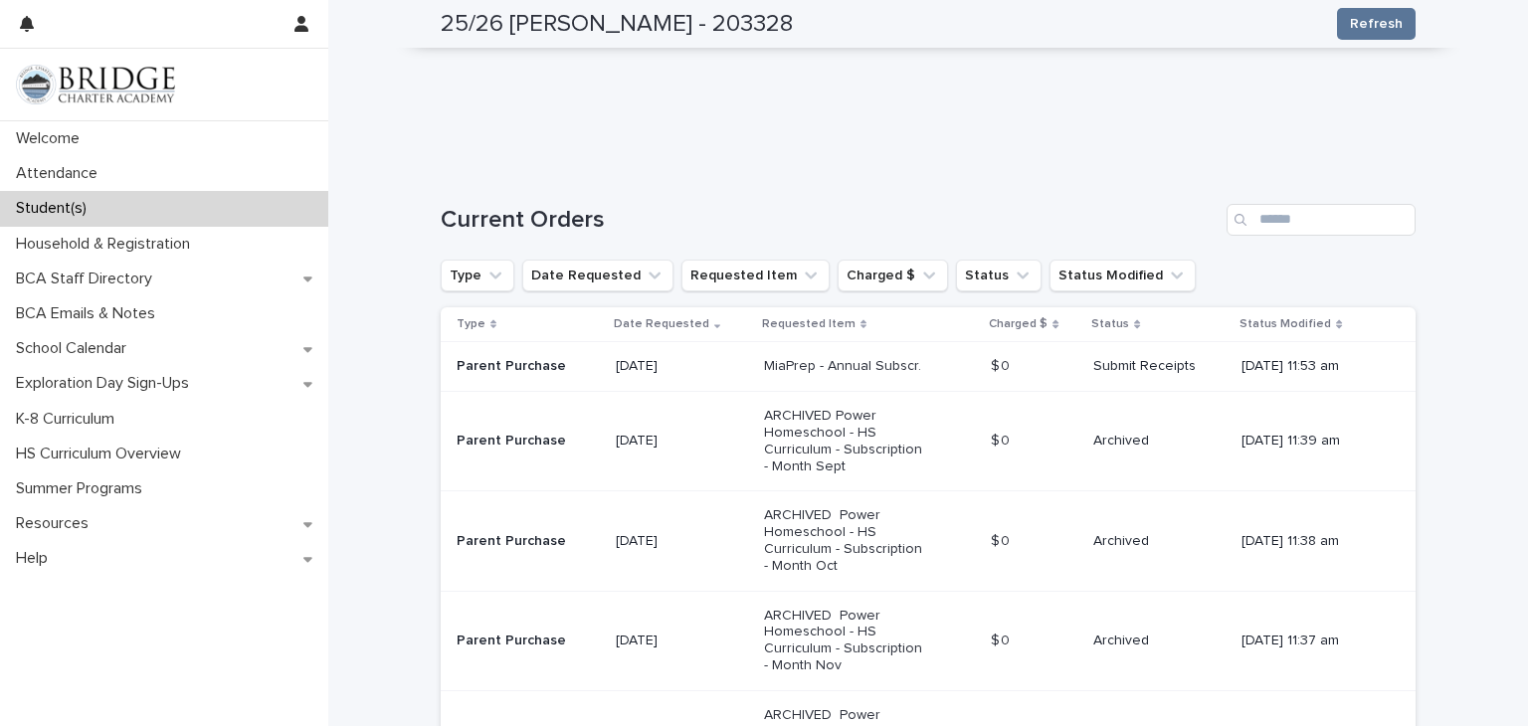
scroll to position [333, 0]
click at [892, 379] on div "MiaPrep - Annual Subscr." at bounding box center [870, 367] width 212 height 33
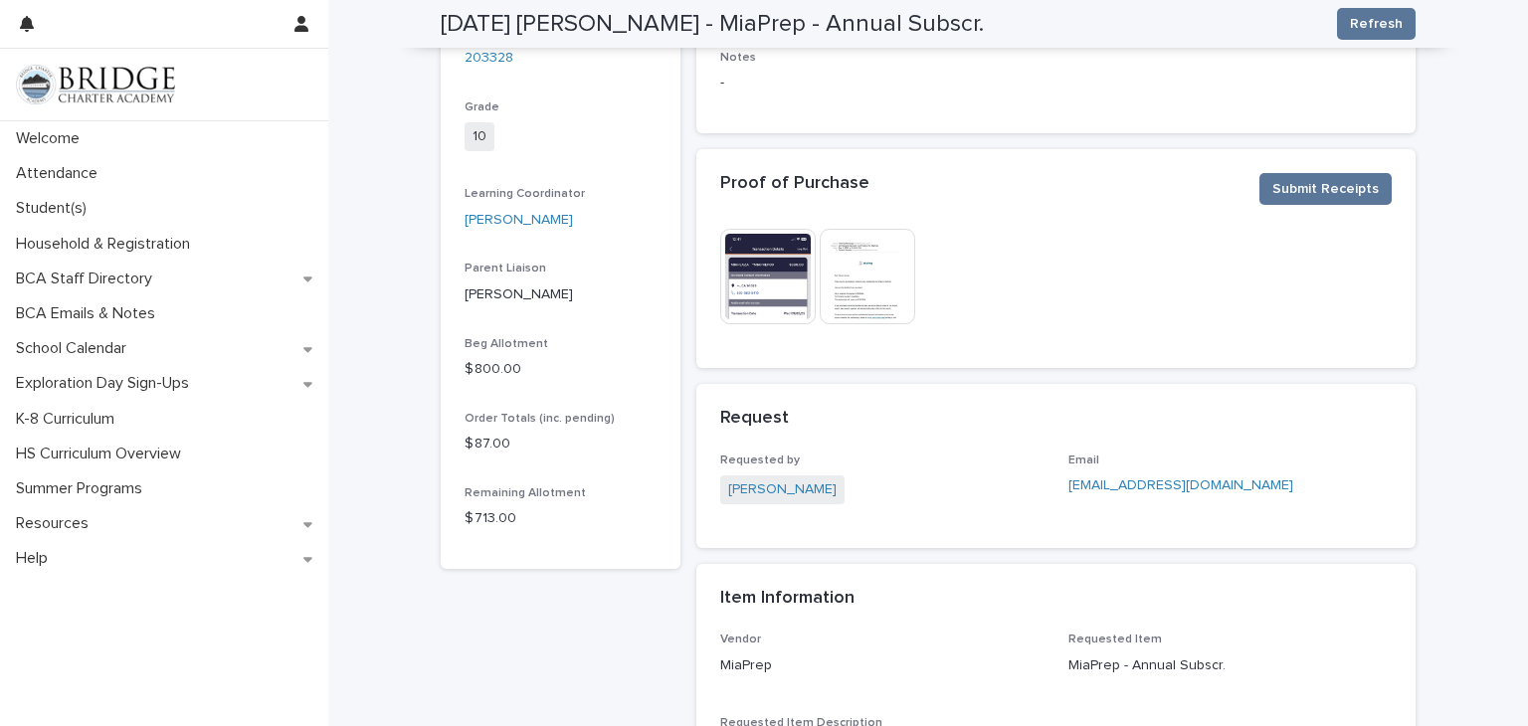
scroll to position [271, 0]
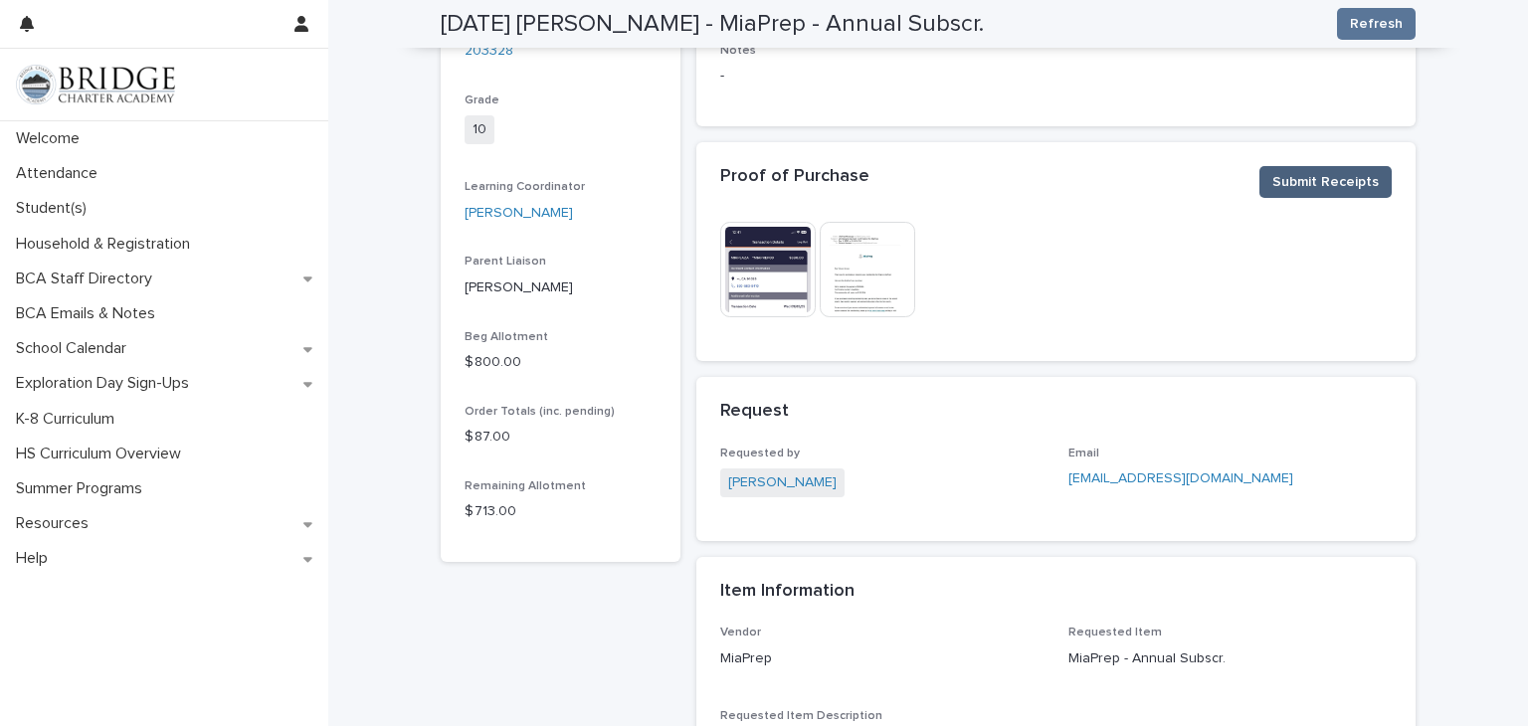
click at [1306, 175] on span "Submit Receipts" at bounding box center [1325, 182] width 106 height 20
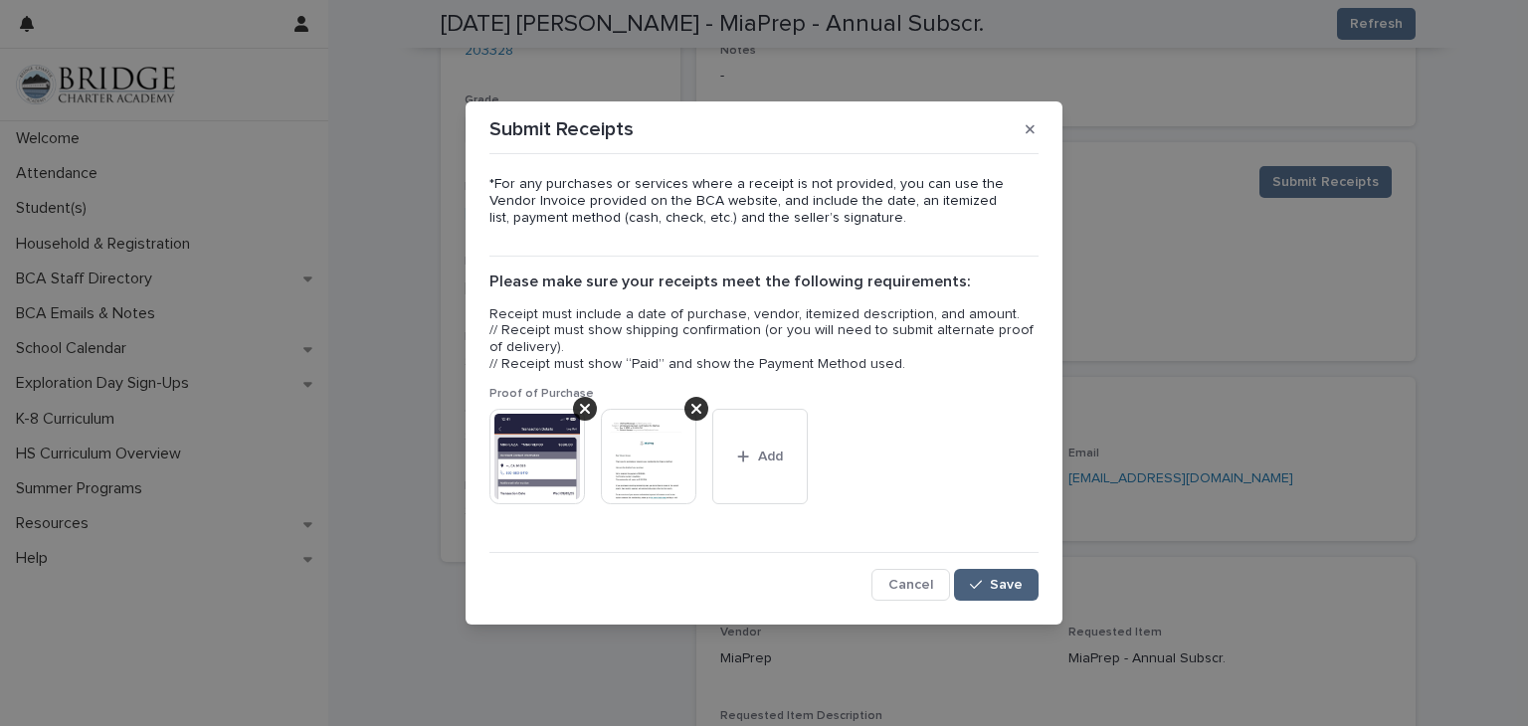
click at [1007, 594] on button "Save" at bounding box center [996, 585] width 85 height 32
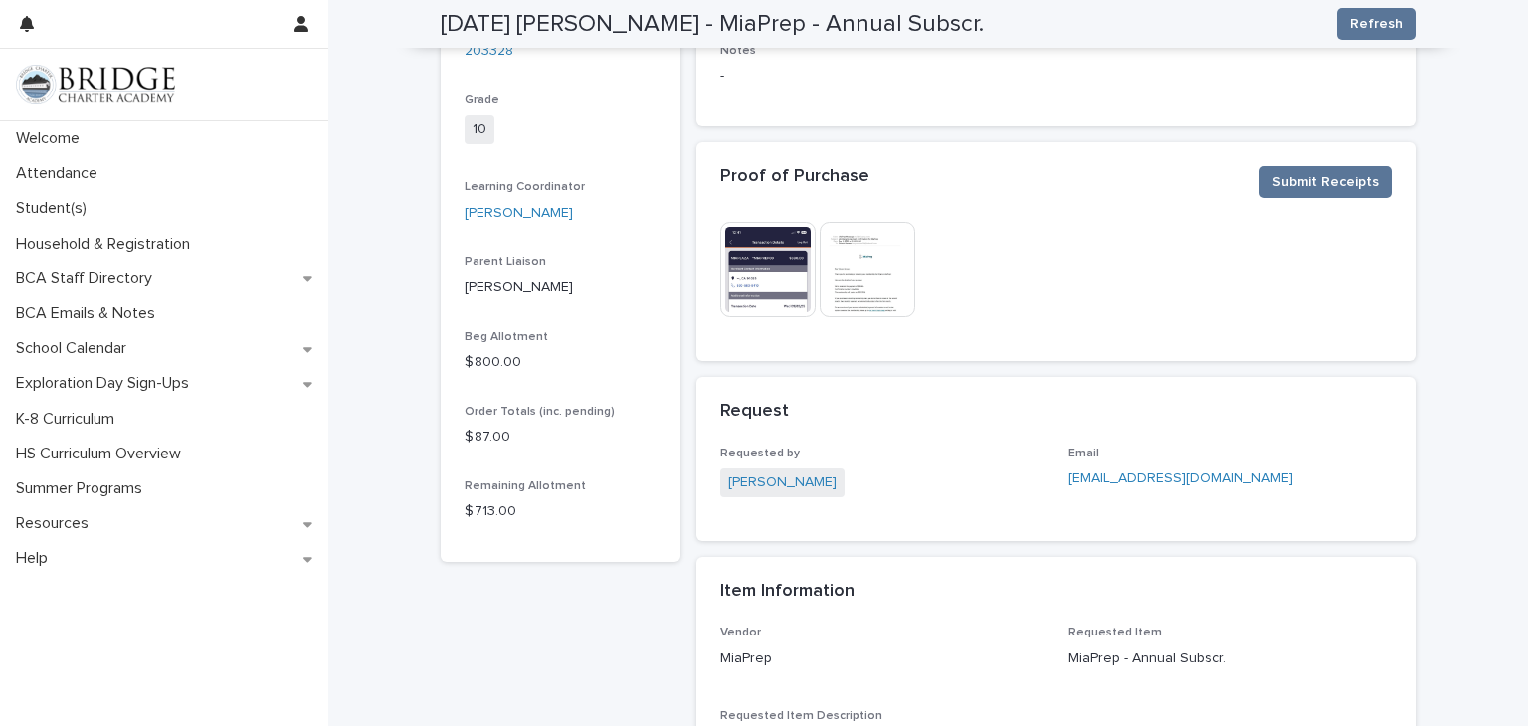
click at [1007, 594] on div "Item Information" at bounding box center [1052, 592] width 664 height 22
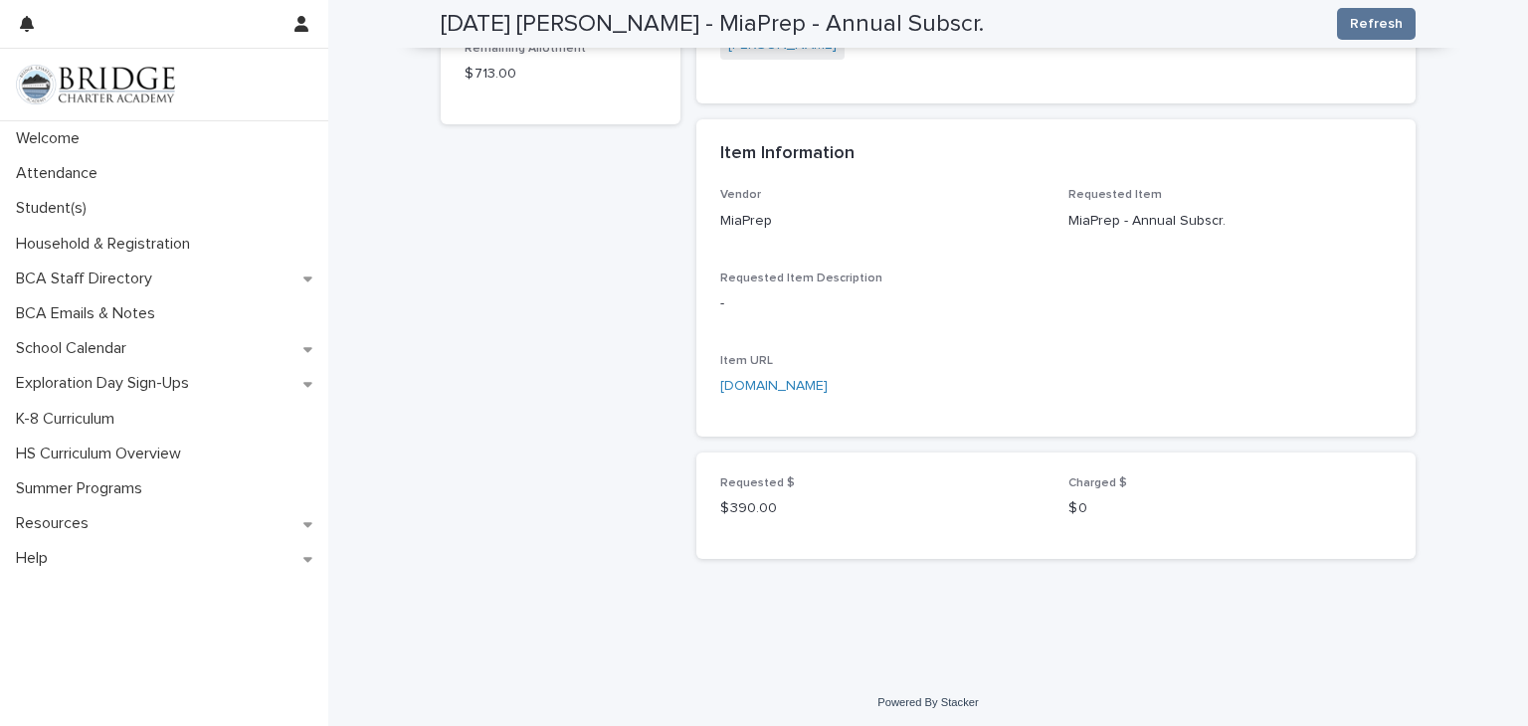
scroll to position [0, 0]
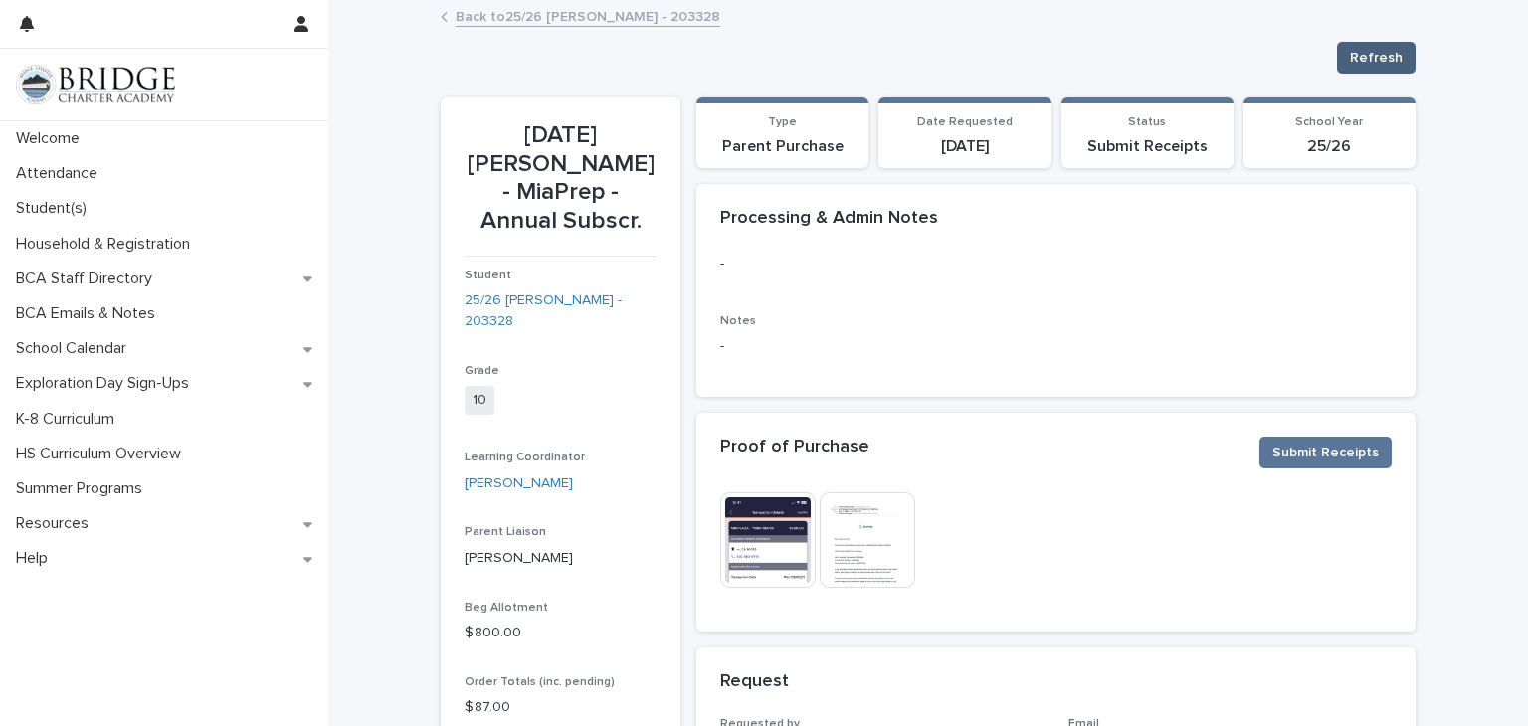
click at [1390, 55] on span "Refresh" at bounding box center [1376, 58] width 53 height 20
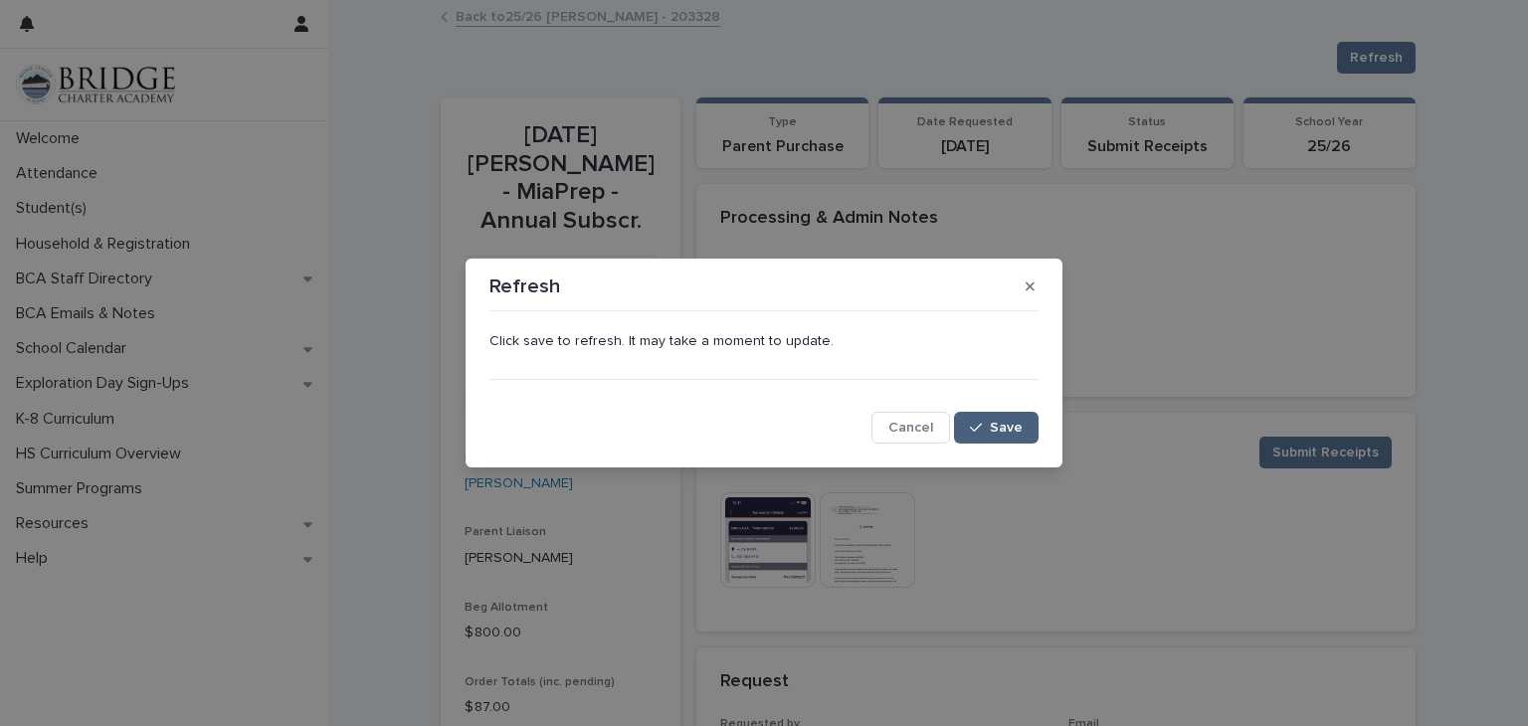
click at [1003, 434] on span "Save" at bounding box center [1006, 428] width 33 height 14
